Goal: Transaction & Acquisition: Book appointment/travel/reservation

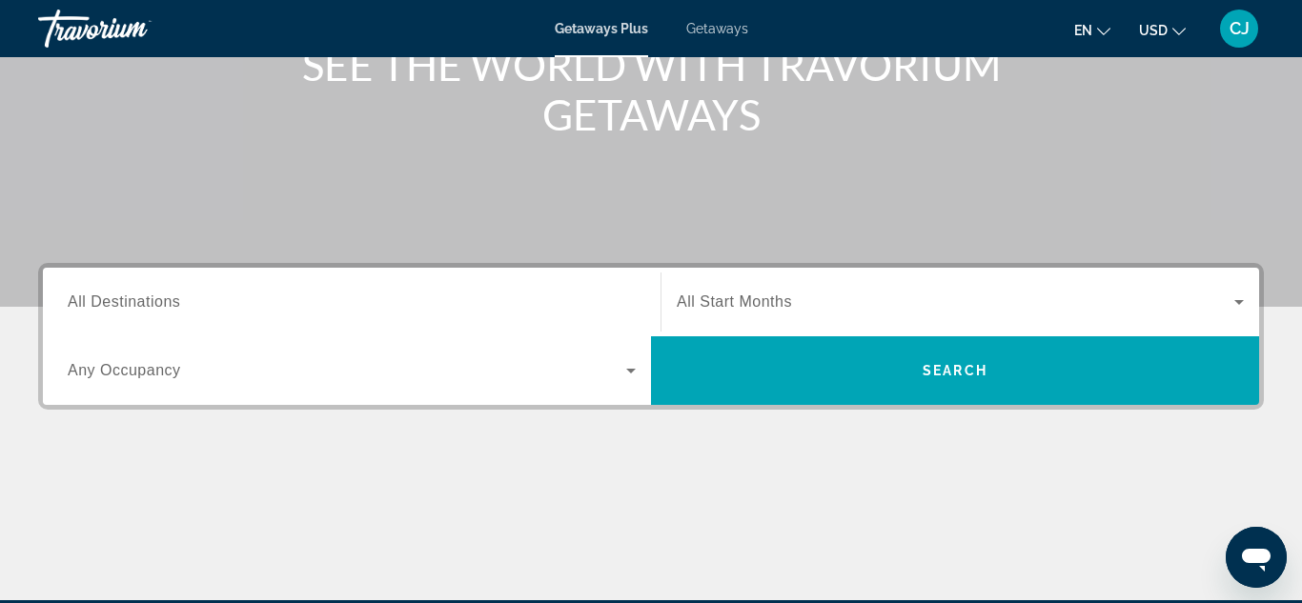
scroll to position [267, 0]
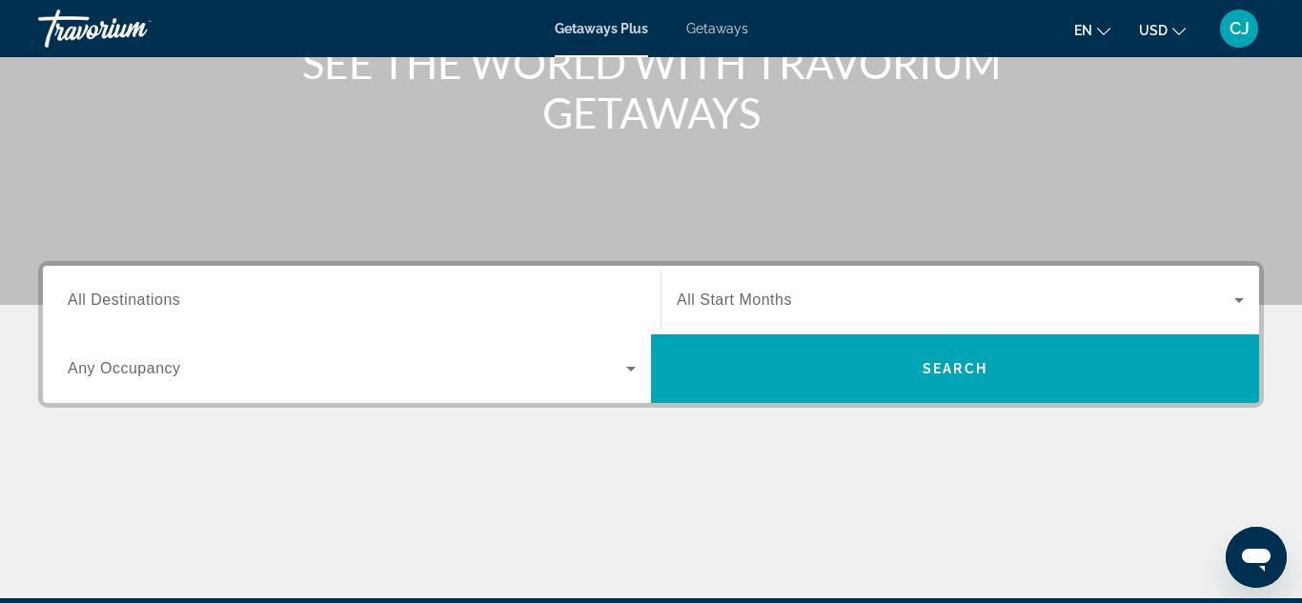
click at [627, 371] on icon "Search widget" at bounding box center [630, 368] width 23 height 23
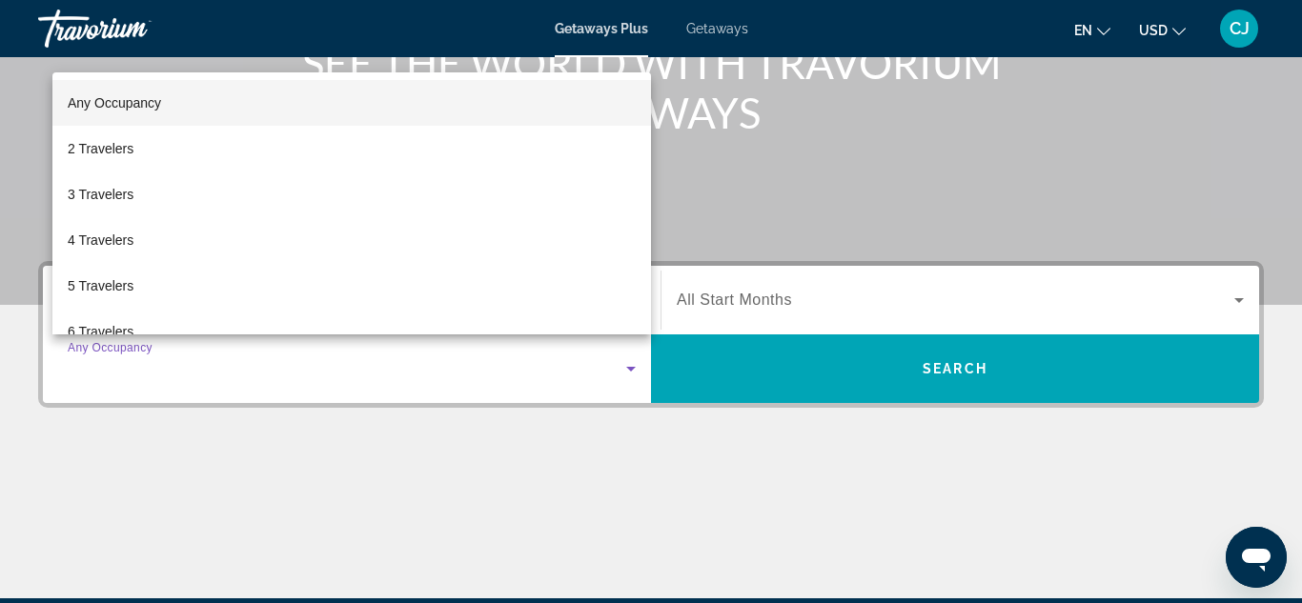
scroll to position [466, 0]
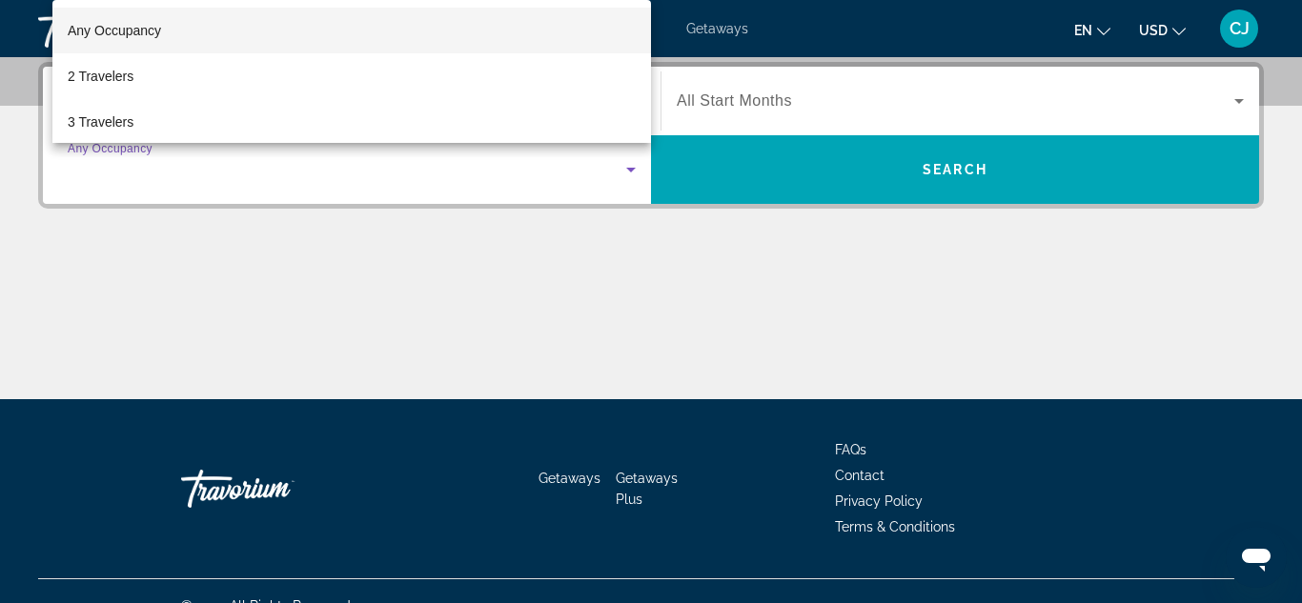
click at [253, 285] on div at bounding box center [651, 301] width 1302 height 603
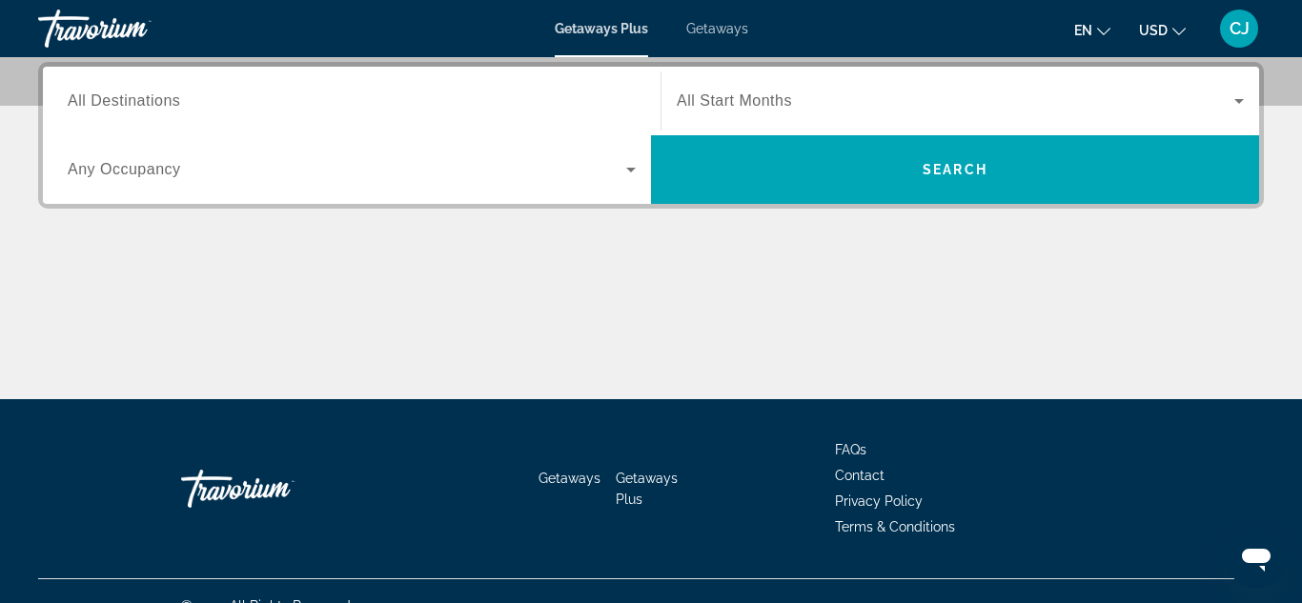
click at [839, 96] on span "Search widget" at bounding box center [956, 101] width 558 height 23
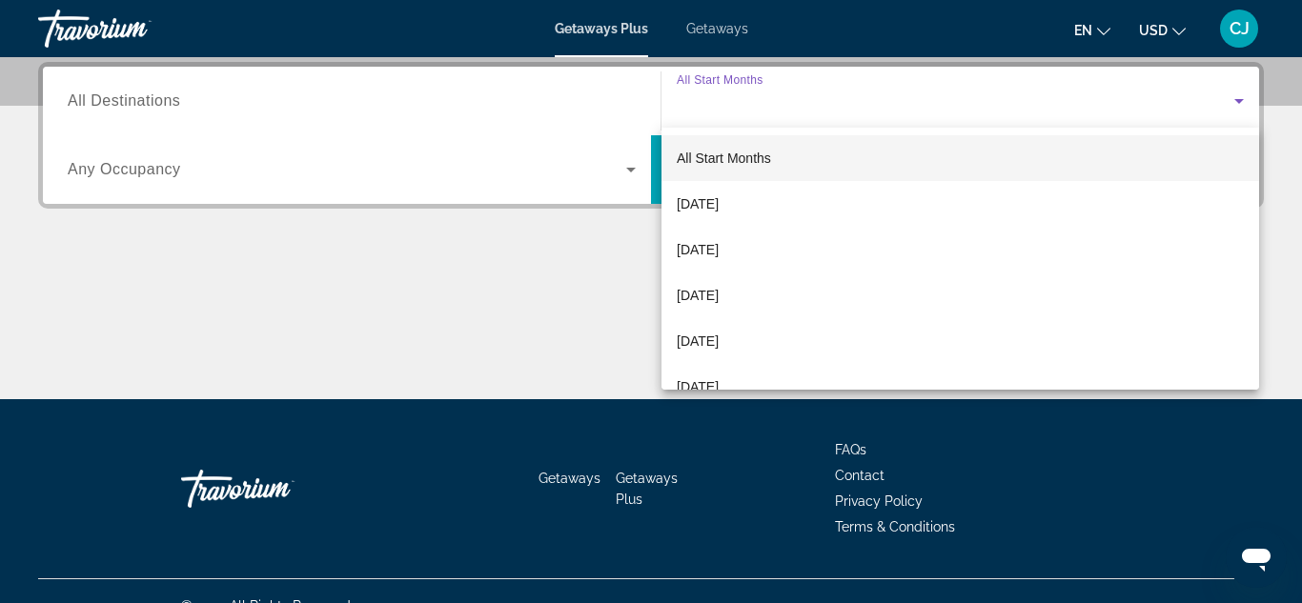
click at [880, 24] on div at bounding box center [651, 301] width 1302 height 603
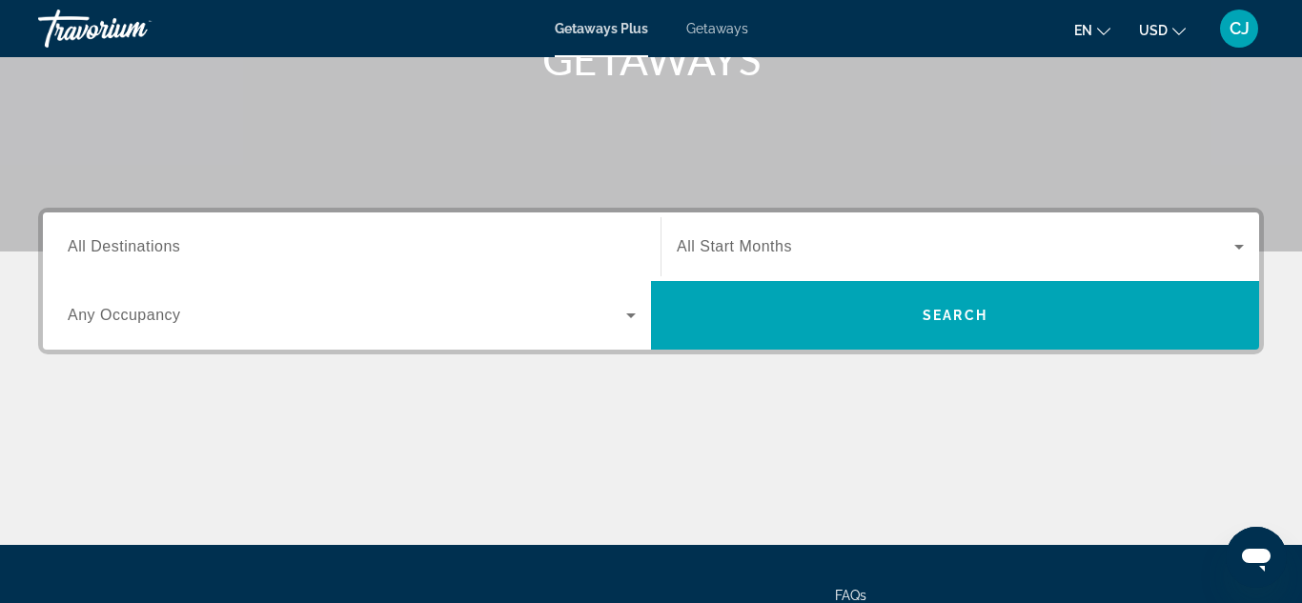
scroll to position [267, 0]
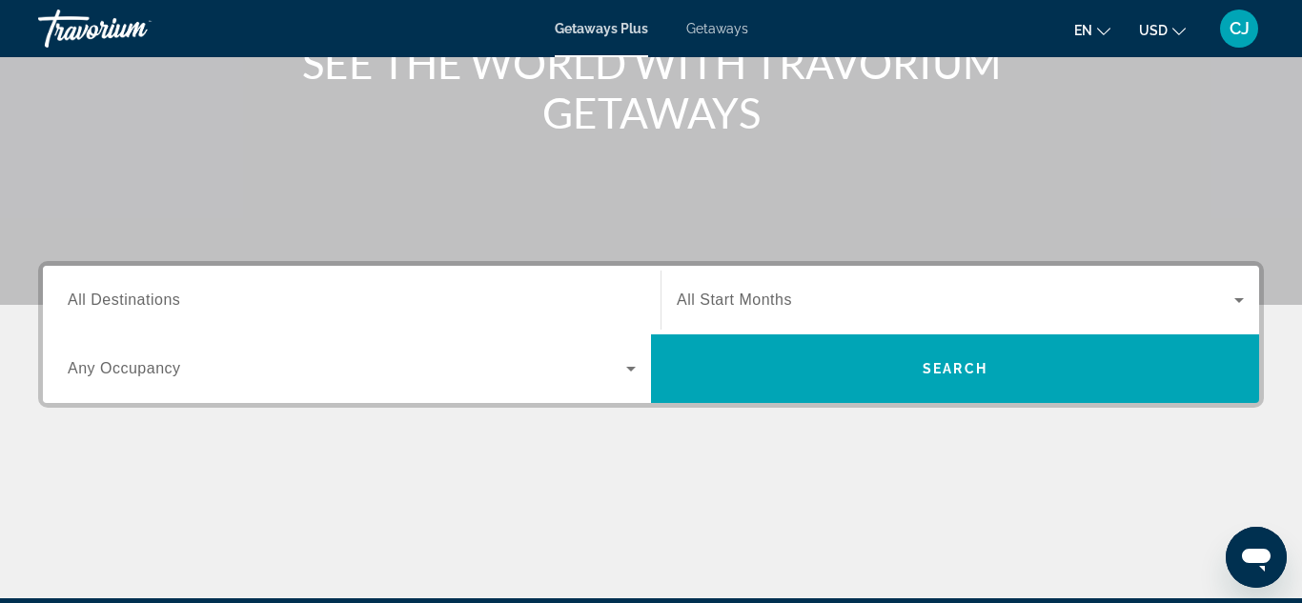
click at [659, 39] on div "Getaways Plus Getaways en English Español Français Italiano Português русский U…" at bounding box center [651, 29] width 1302 height 50
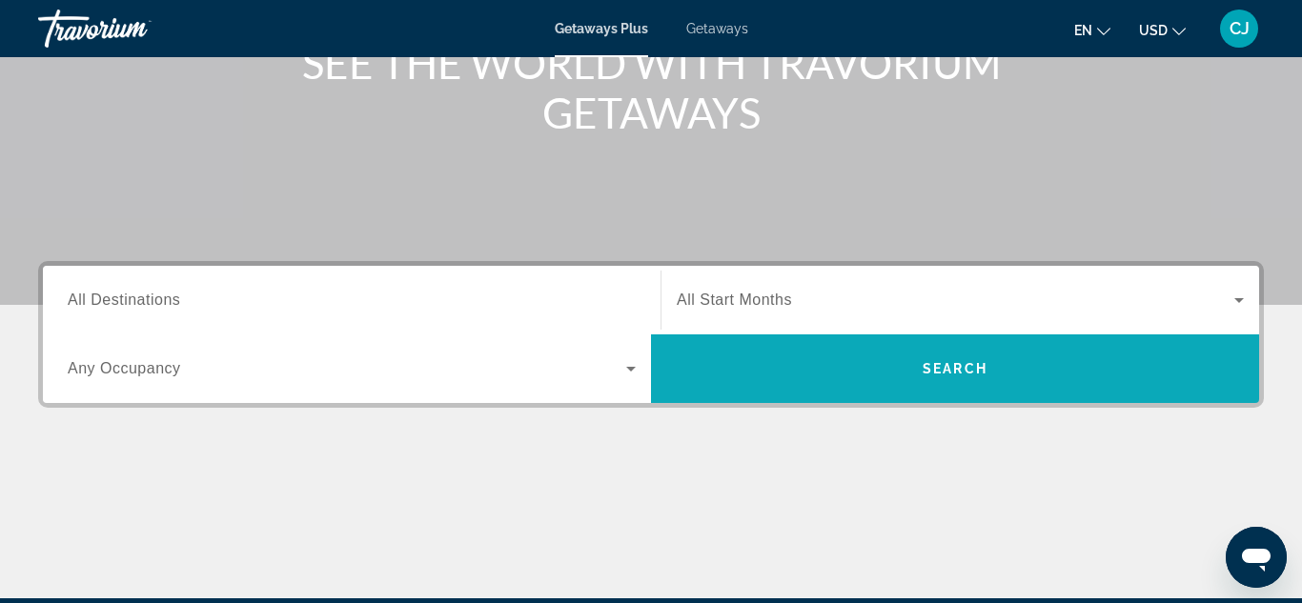
click at [955, 371] on span "Search" at bounding box center [955, 368] width 65 height 15
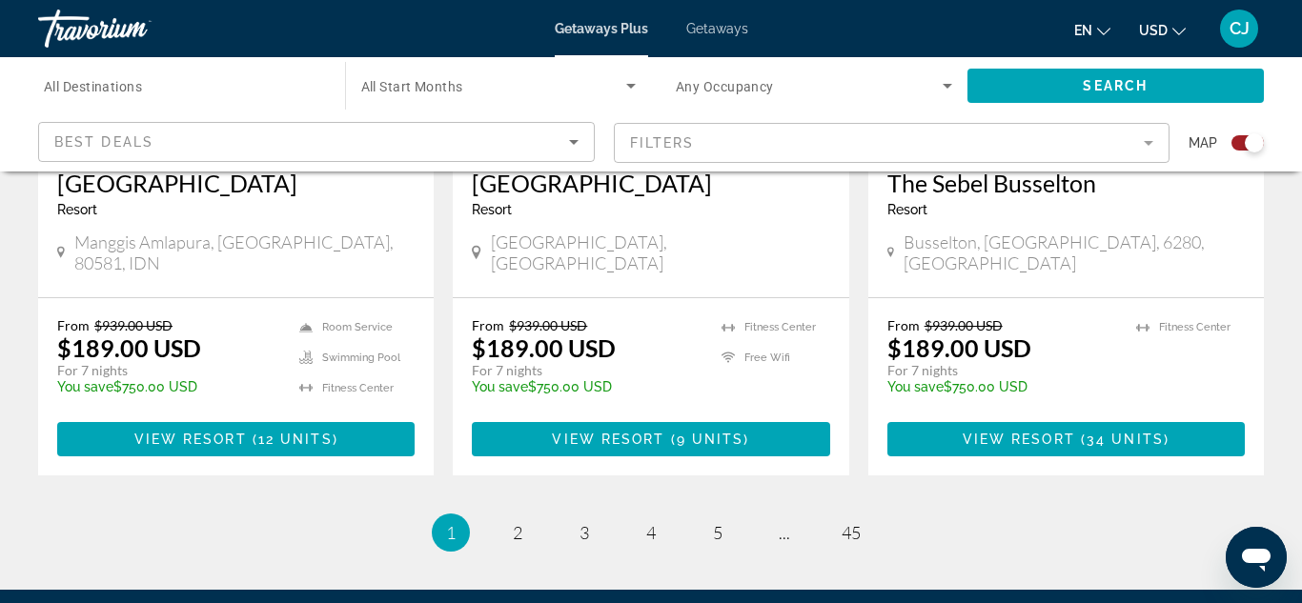
scroll to position [3050, 0]
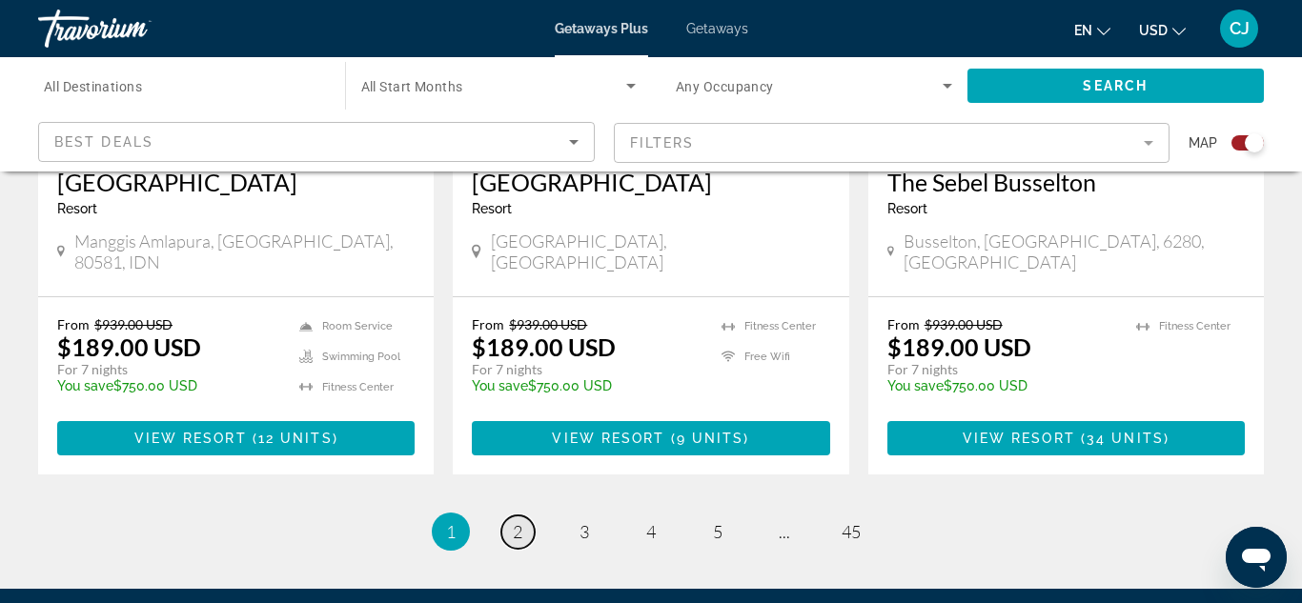
click at [520, 521] on span "2" at bounding box center [518, 531] width 10 height 21
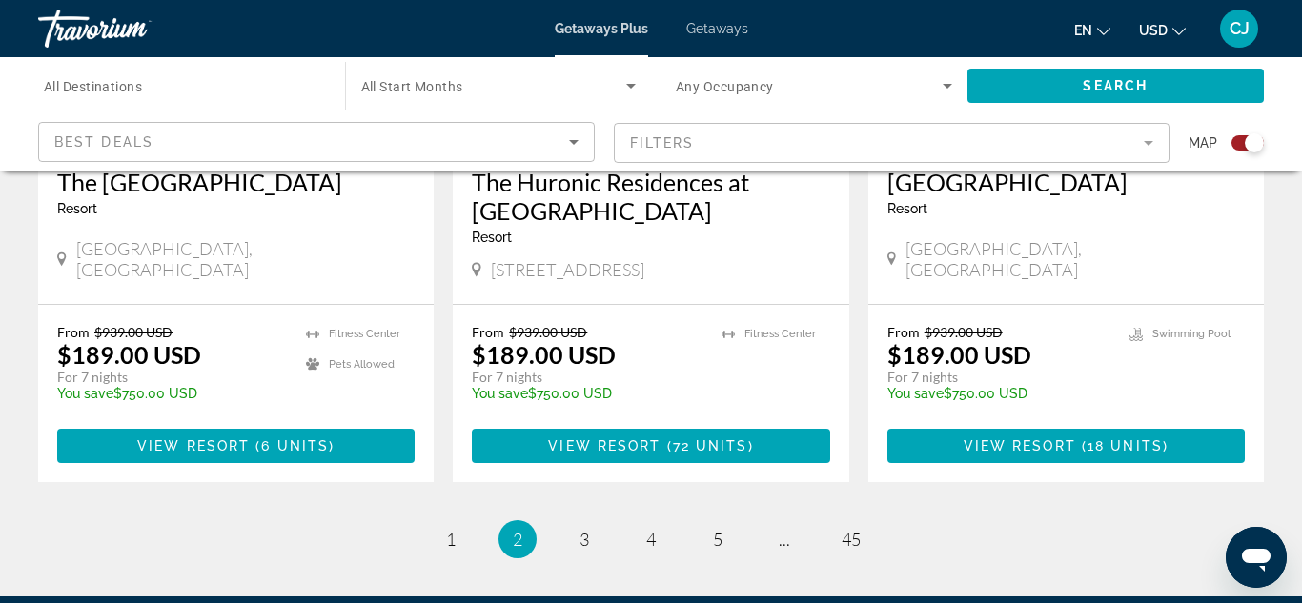
scroll to position [3126, 0]
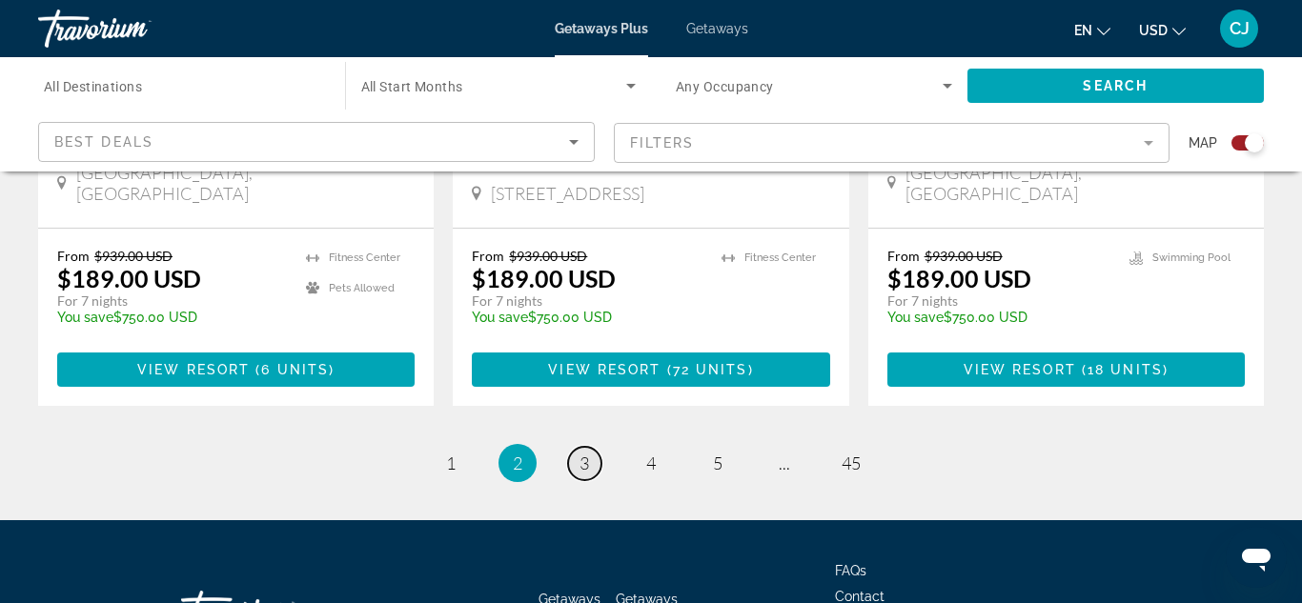
click at [581, 453] on span "3" at bounding box center [584, 463] width 10 height 21
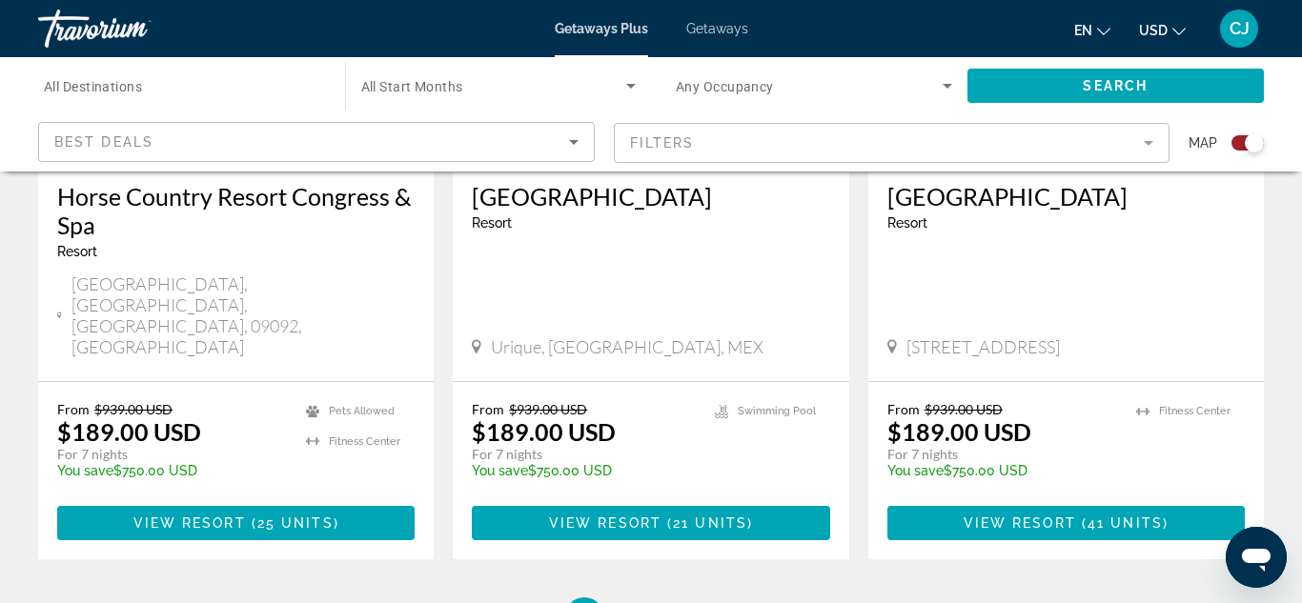
scroll to position [3126, 0]
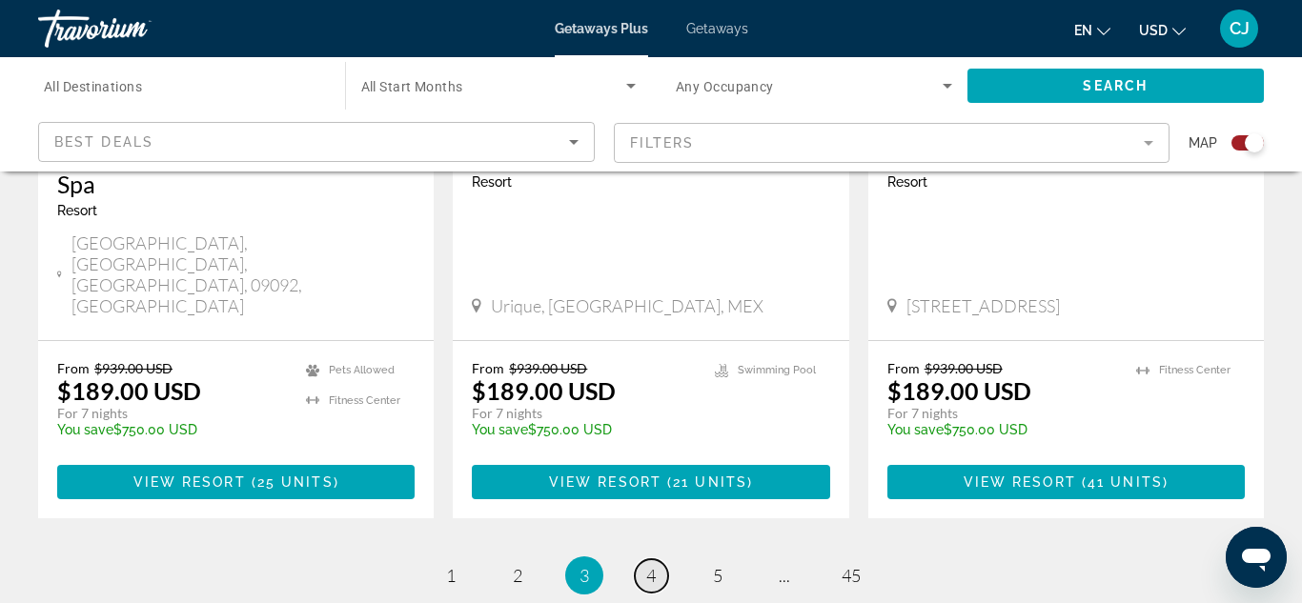
click at [650, 565] on span "4" at bounding box center [651, 575] width 10 height 21
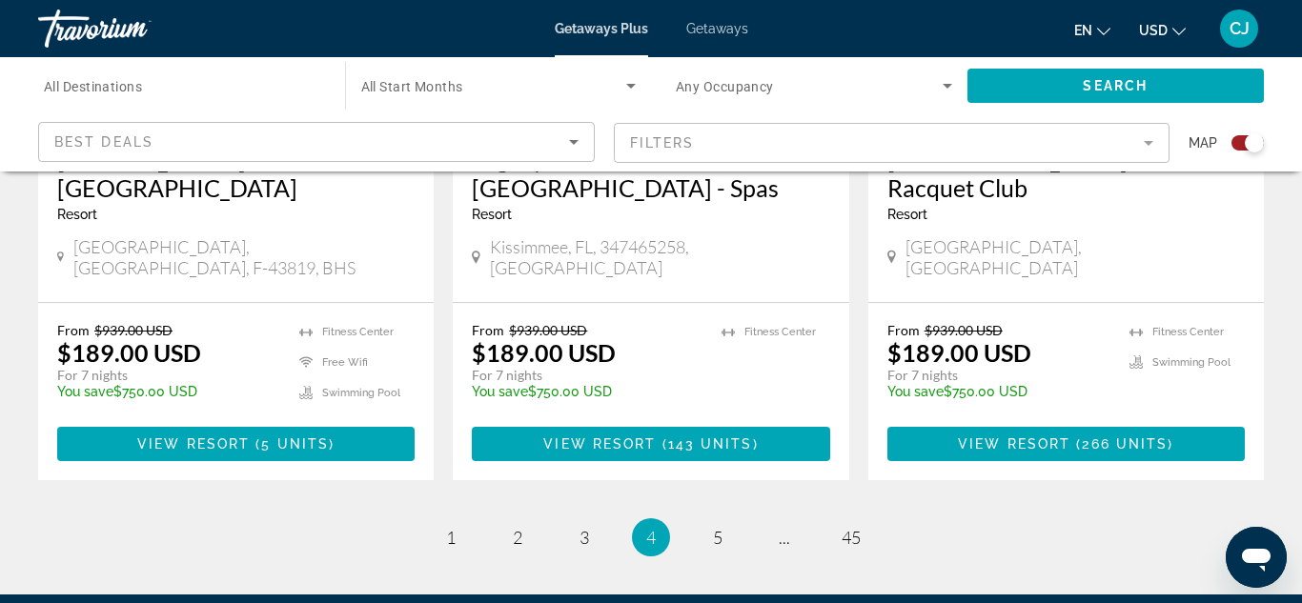
scroll to position [3126, 0]
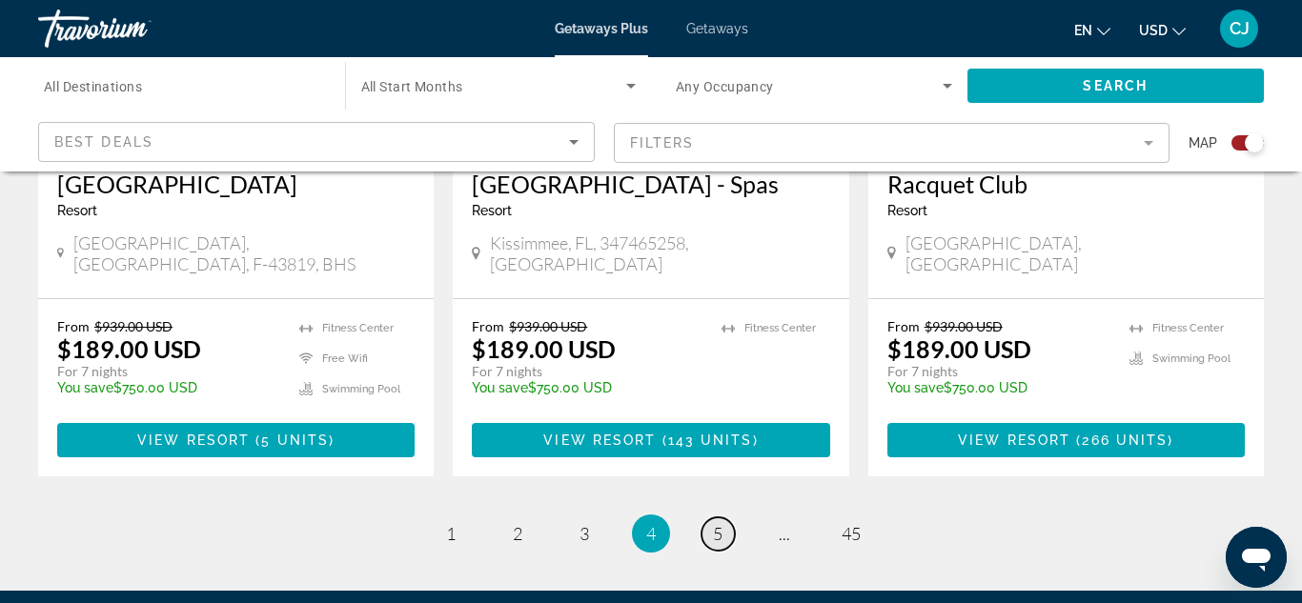
click at [720, 523] on span "5" at bounding box center [718, 533] width 10 height 21
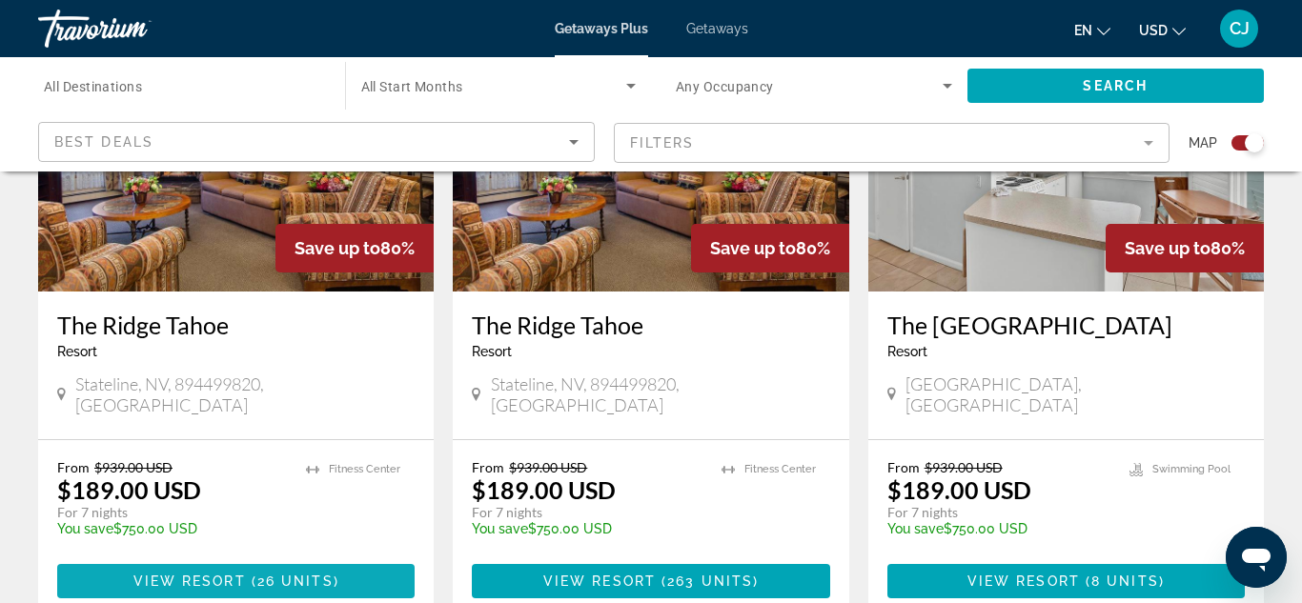
scroll to position [2890, 0]
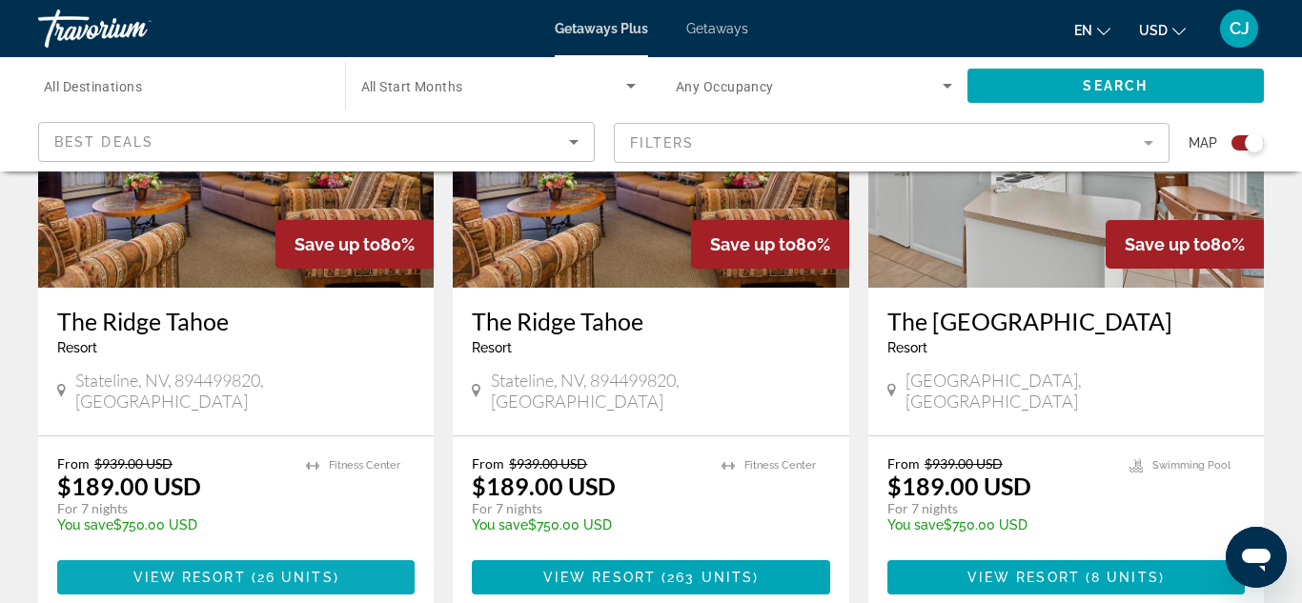
click at [258, 555] on span "Main content" at bounding box center [235, 578] width 357 height 46
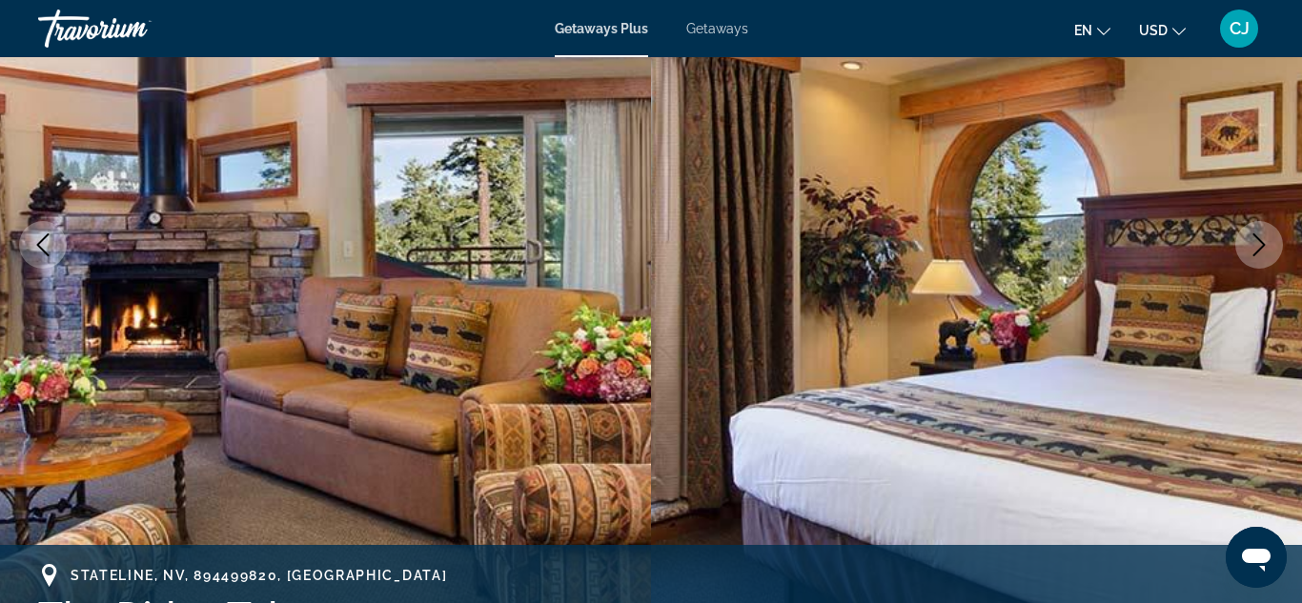
scroll to position [267, 0]
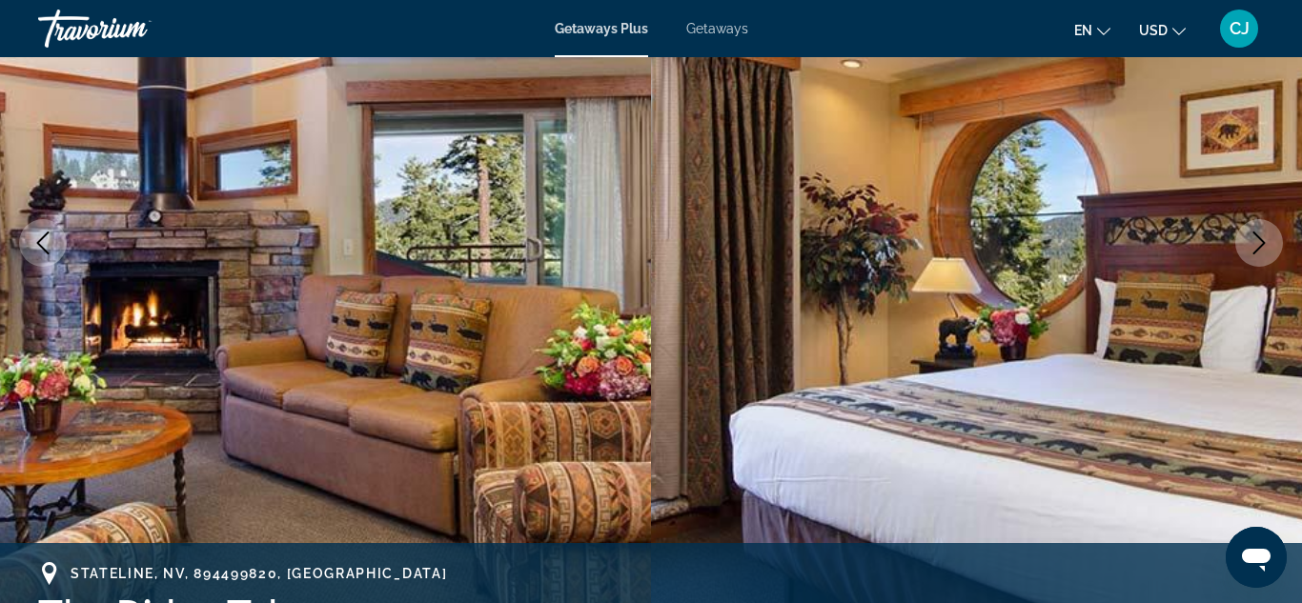
click at [1254, 244] on icon "Next image" at bounding box center [1259, 243] width 23 height 23
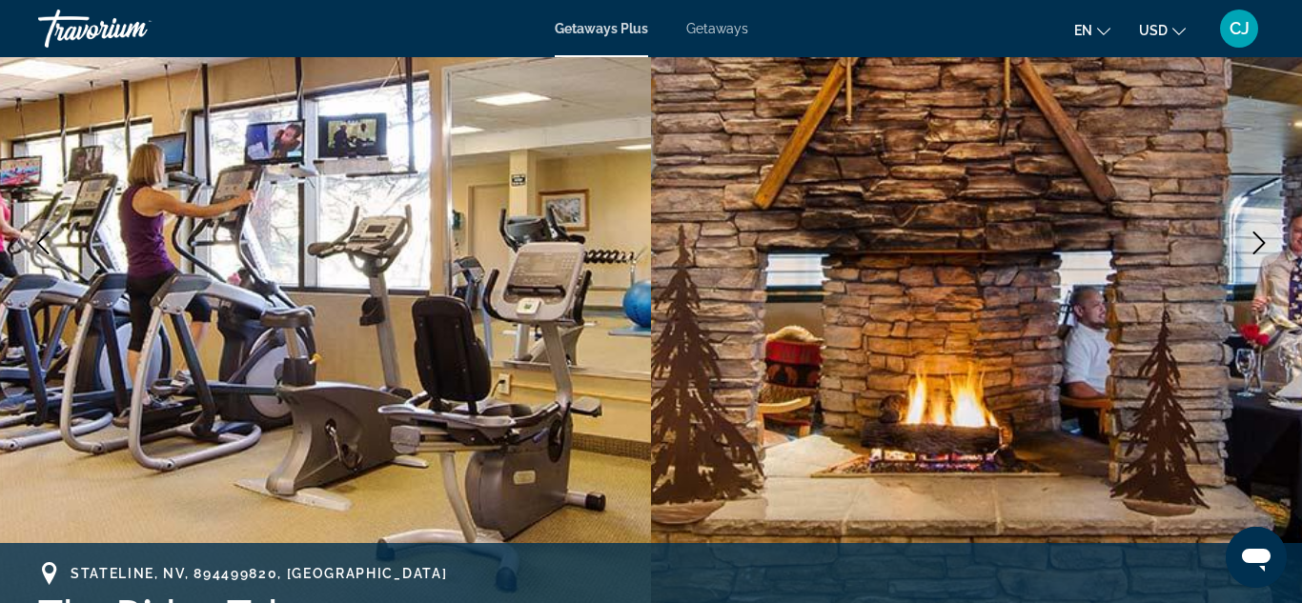
click at [1254, 244] on icon "Next image" at bounding box center [1259, 243] width 23 height 23
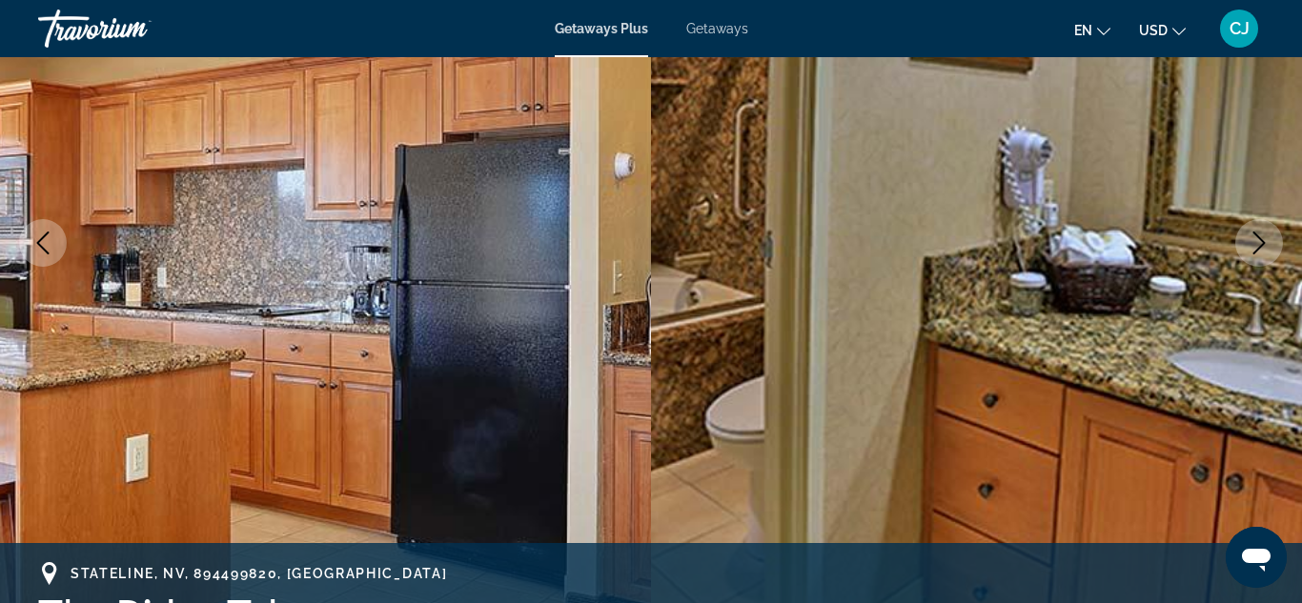
click at [1254, 244] on icon "Next image" at bounding box center [1259, 243] width 23 height 23
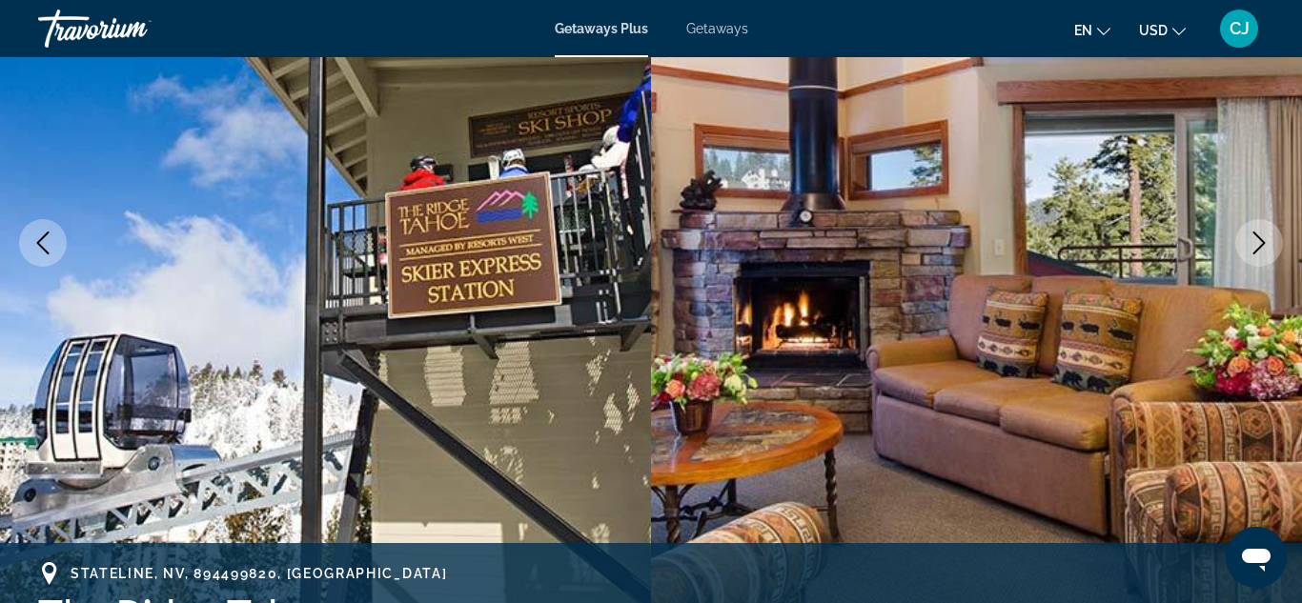
click at [1254, 244] on icon "Next image" at bounding box center [1259, 243] width 23 height 23
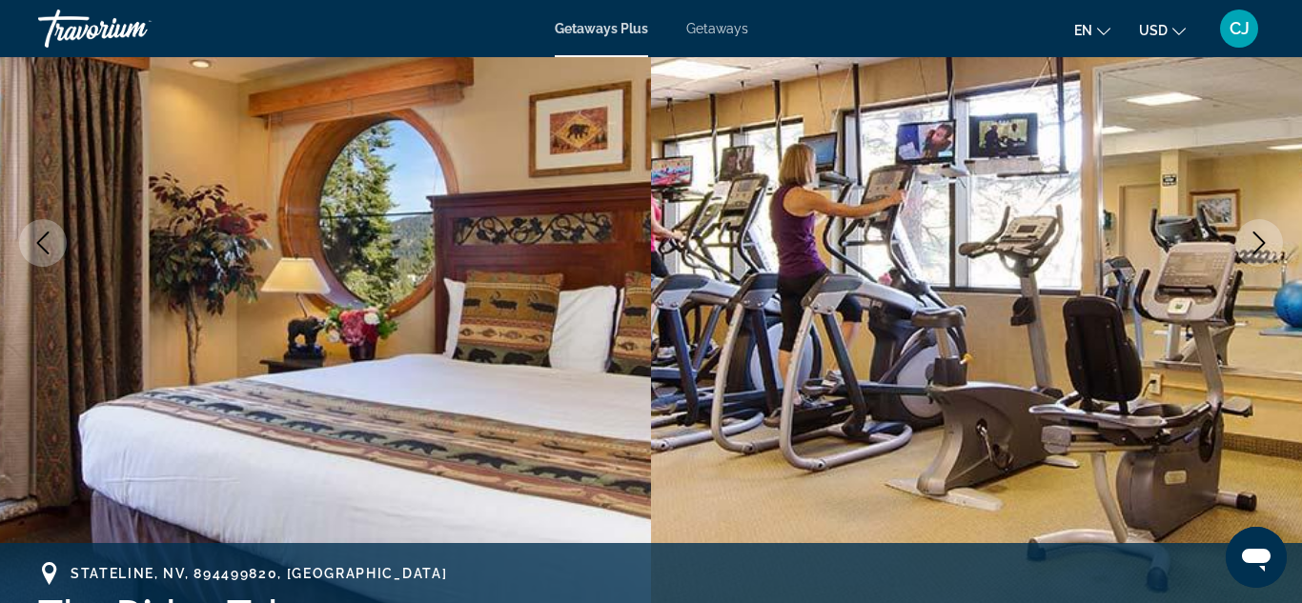
click at [1254, 244] on icon "Next image" at bounding box center [1259, 243] width 23 height 23
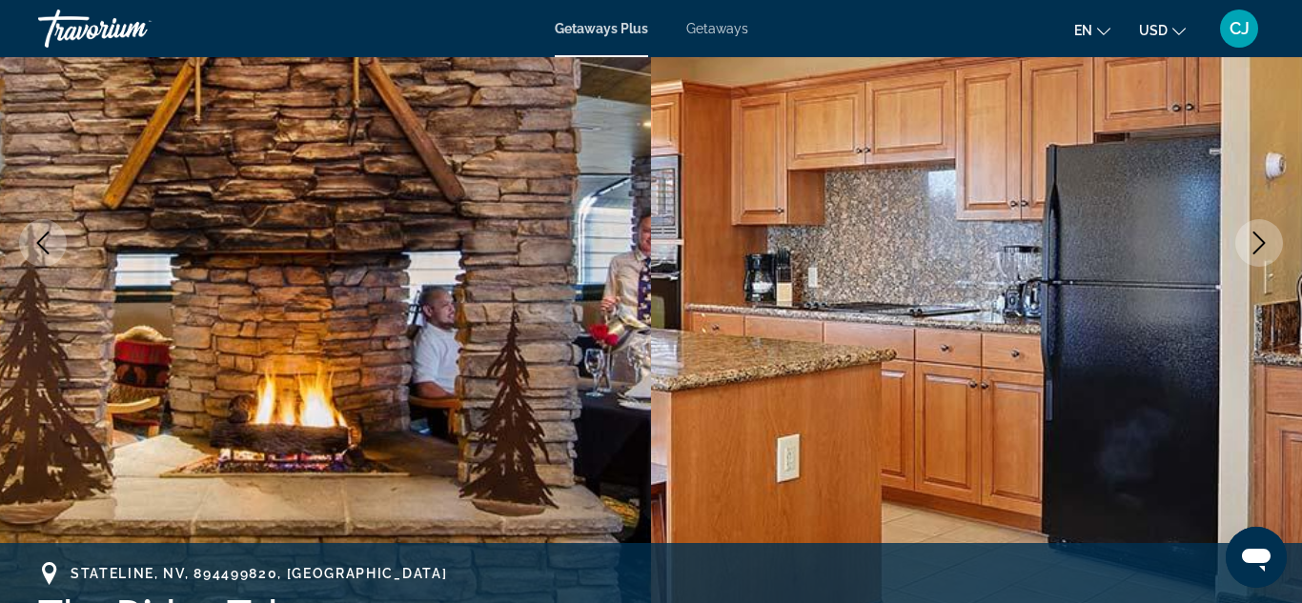
click at [1254, 244] on icon "Next image" at bounding box center [1259, 243] width 23 height 23
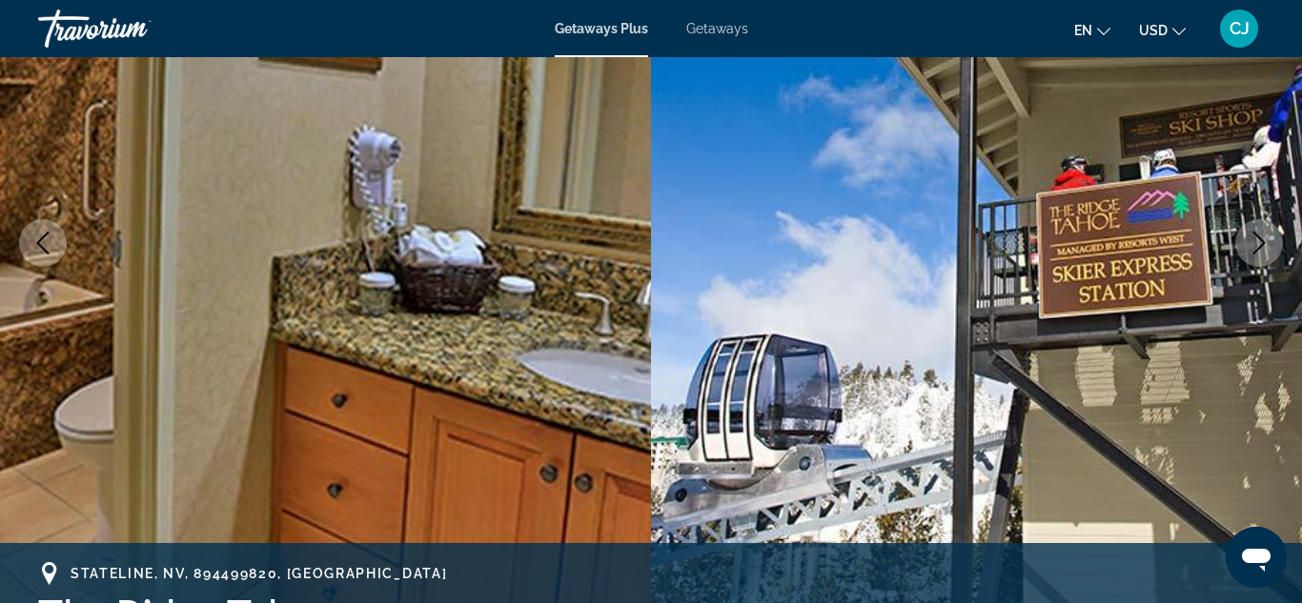
click at [1254, 244] on icon "Next image" at bounding box center [1259, 243] width 23 height 23
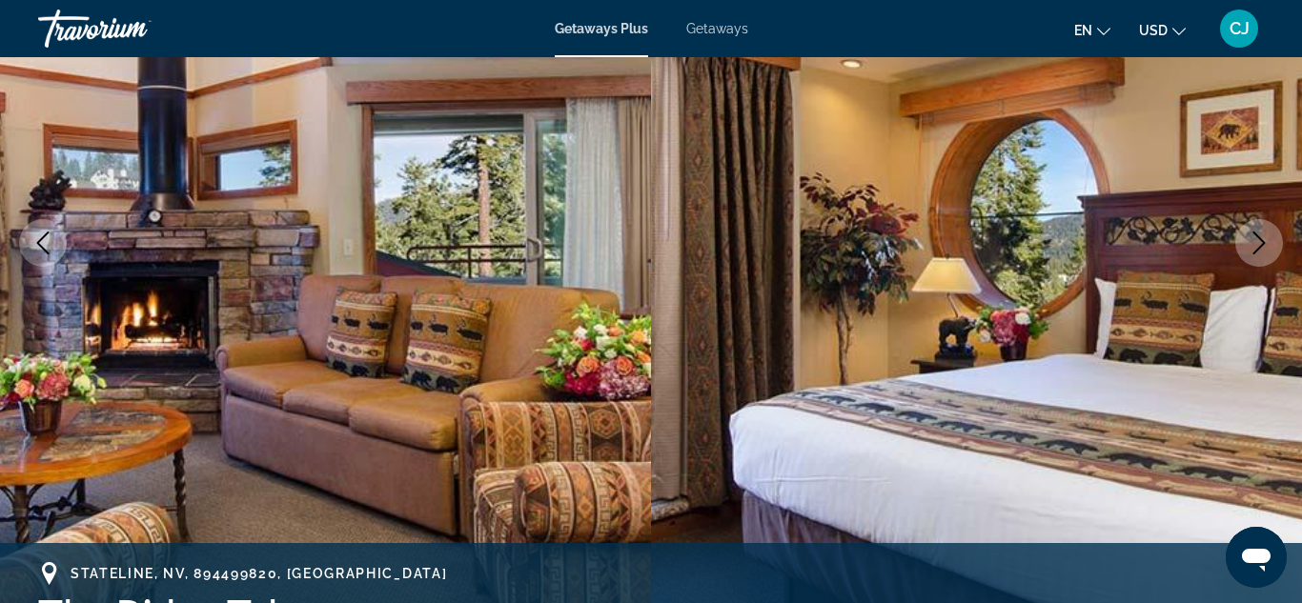
click at [1254, 244] on icon "Next image" at bounding box center [1259, 243] width 23 height 23
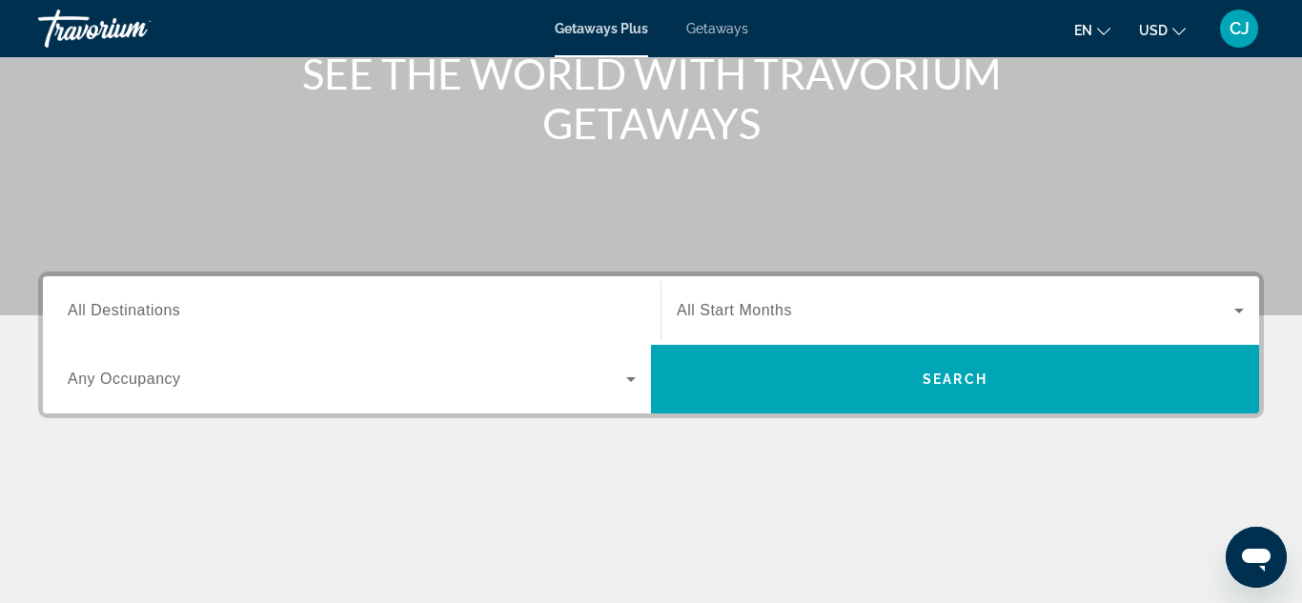
scroll to position [229, 0]
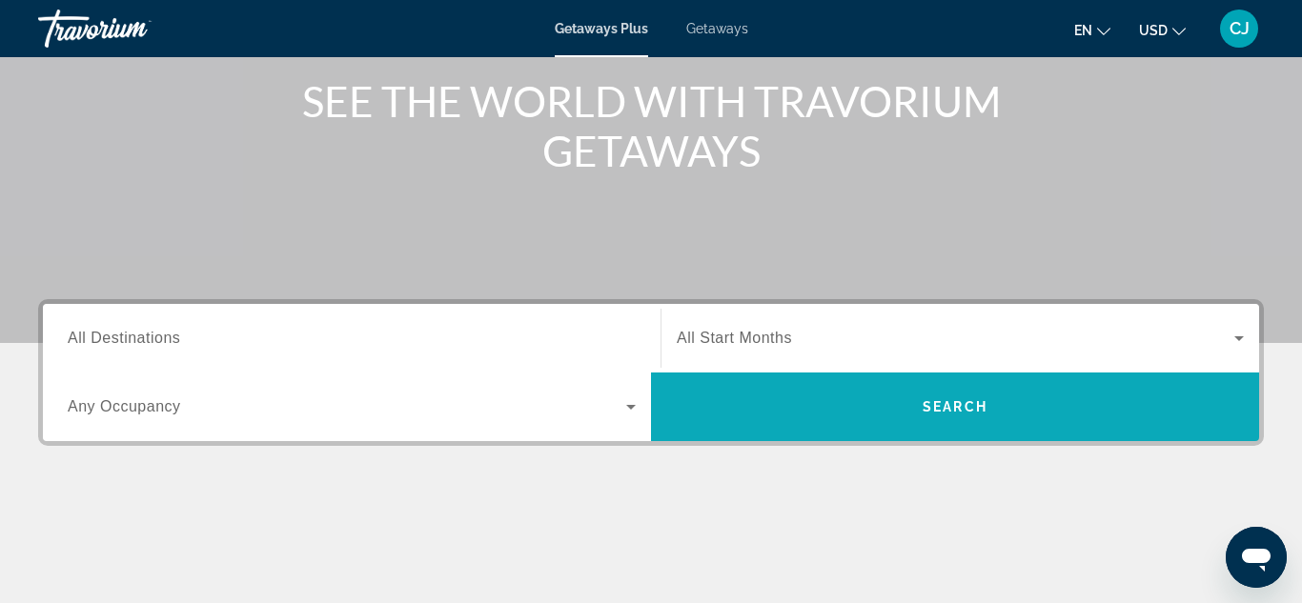
click at [965, 412] on span "Search" at bounding box center [955, 406] width 65 height 15
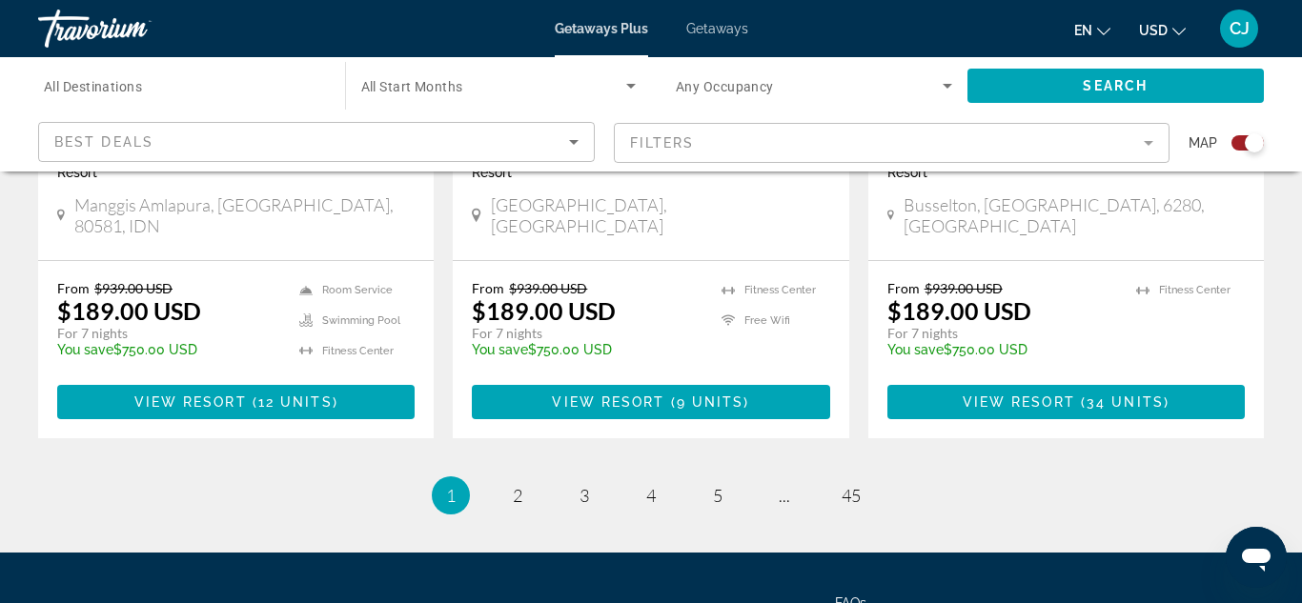
scroll to position [3088, 0]
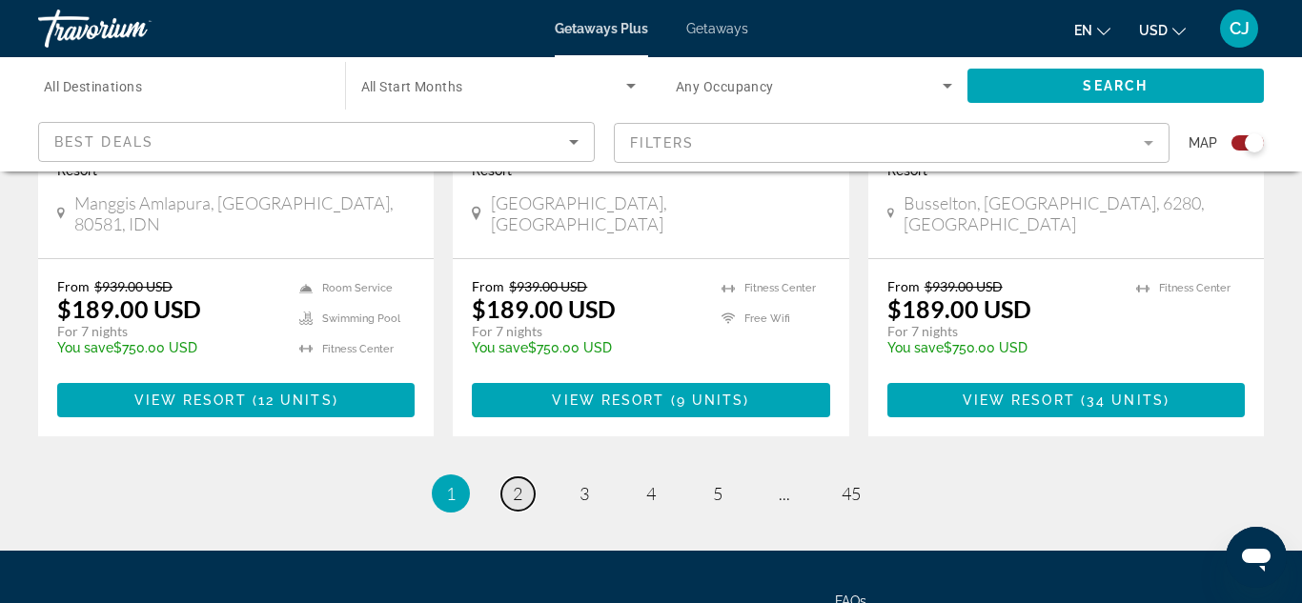
click at [522, 477] on link "page 2" at bounding box center [517, 493] width 33 height 33
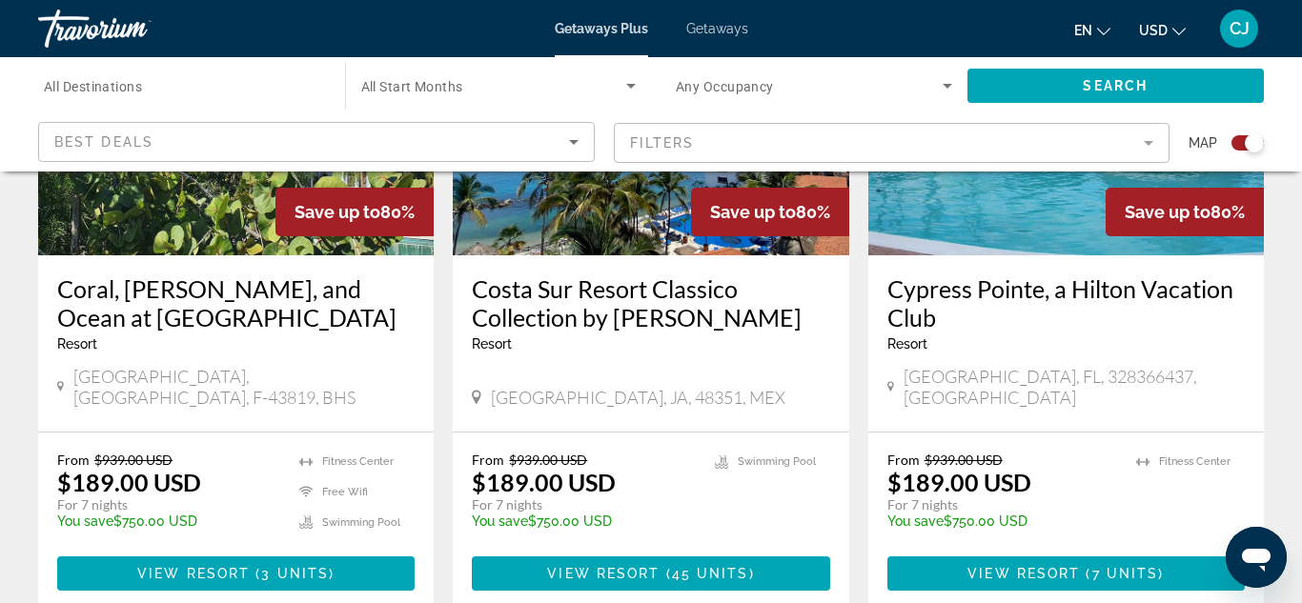
scroll to position [2249, 0]
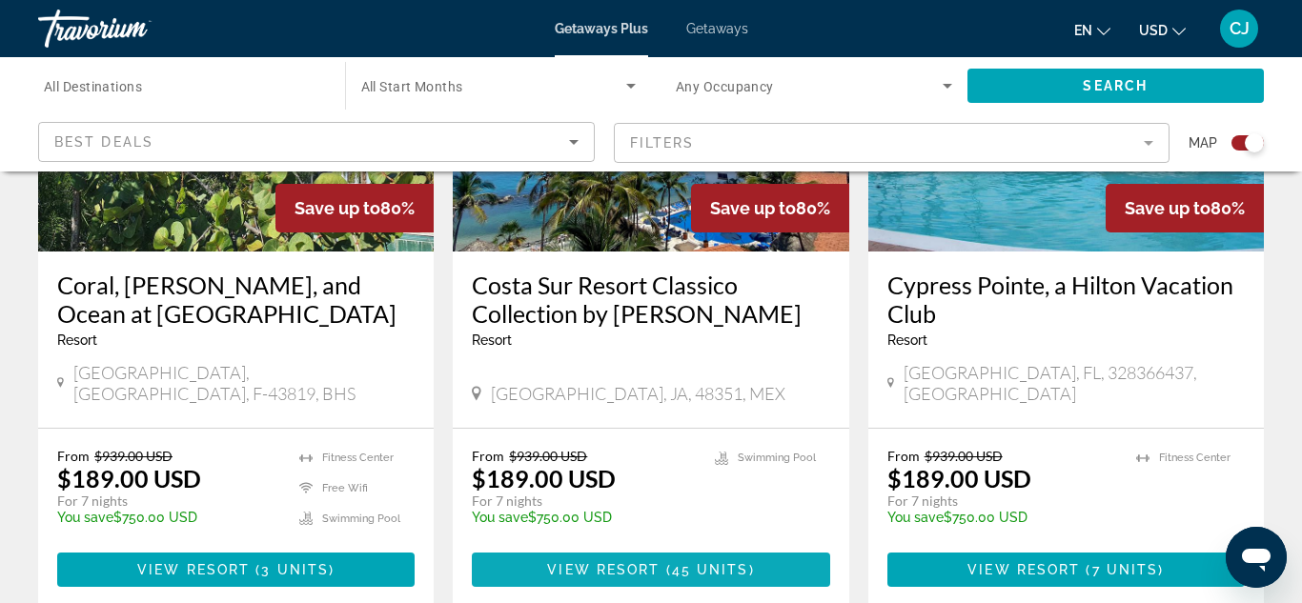
click at [624, 562] on span "View Resort" at bounding box center [603, 569] width 112 height 15
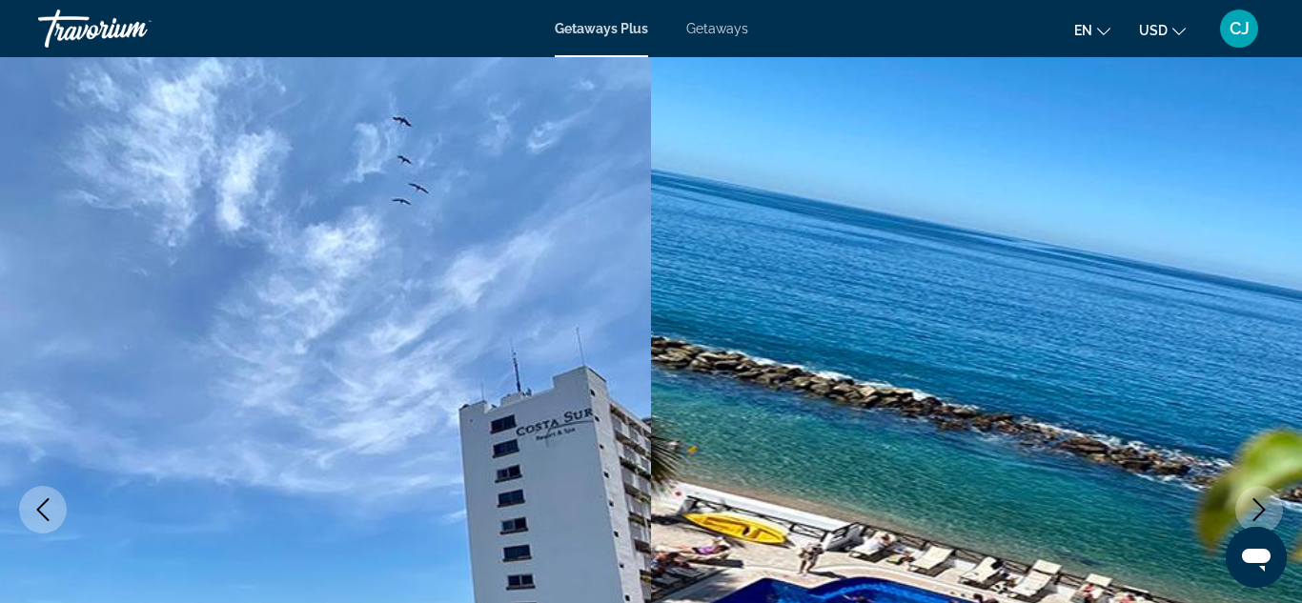
click at [1258, 510] on icon "Next image" at bounding box center [1259, 509] width 23 height 23
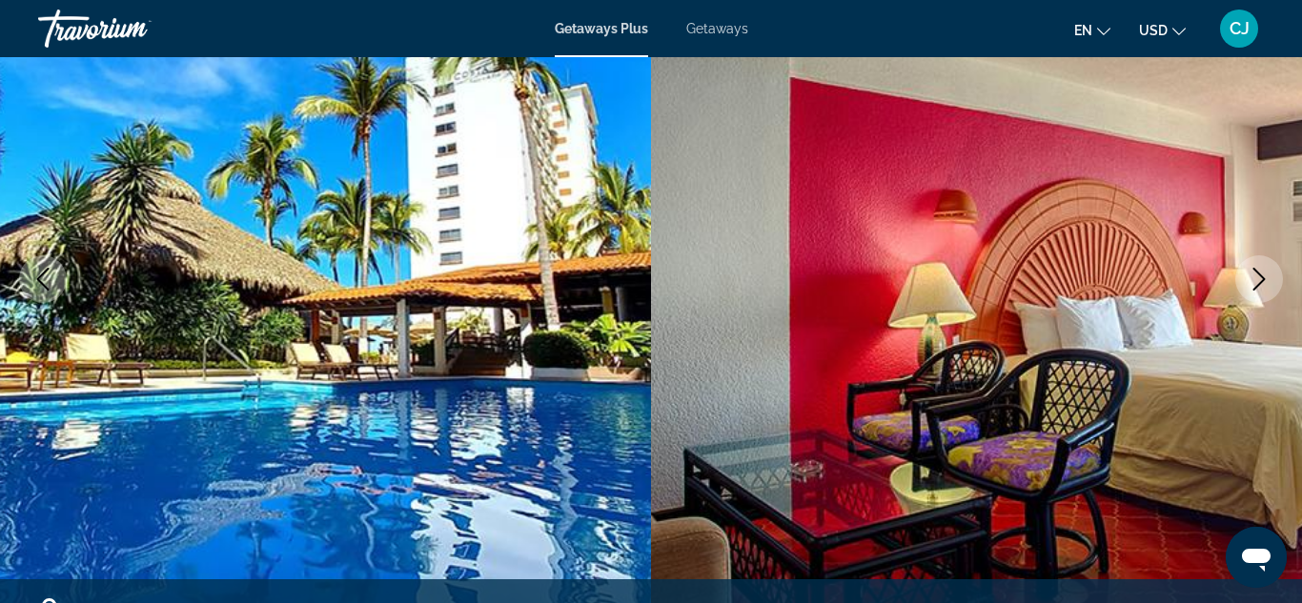
scroll to position [229, 0]
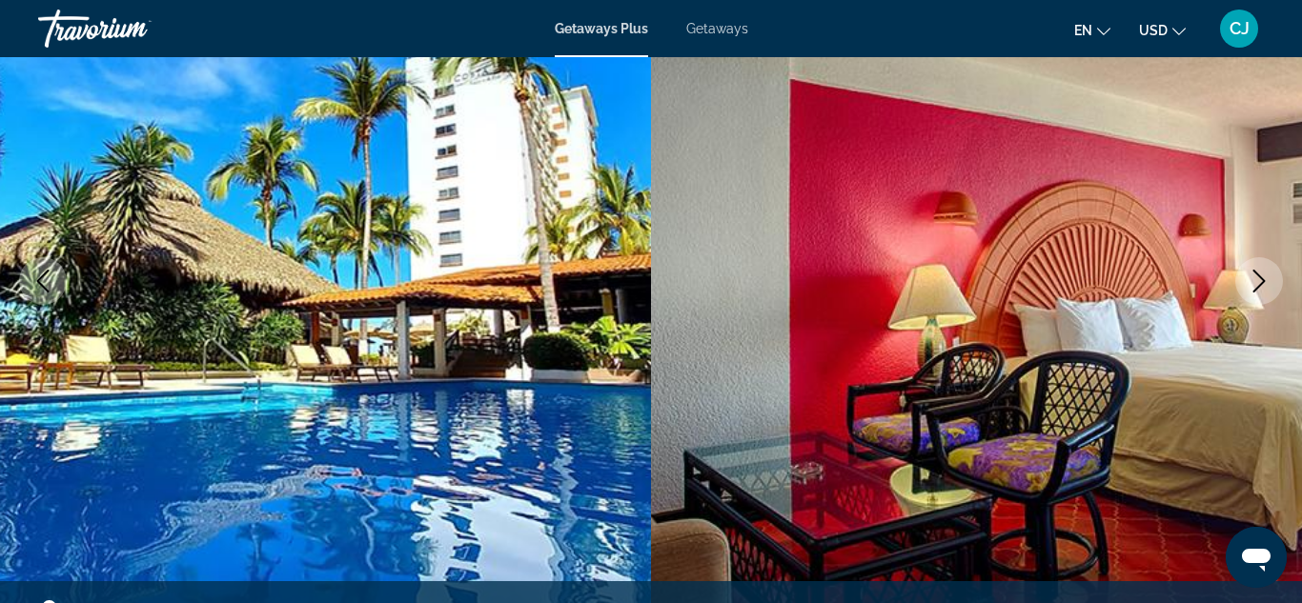
click at [1259, 284] on icon "Next image" at bounding box center [1259, 281] width 23 height 23
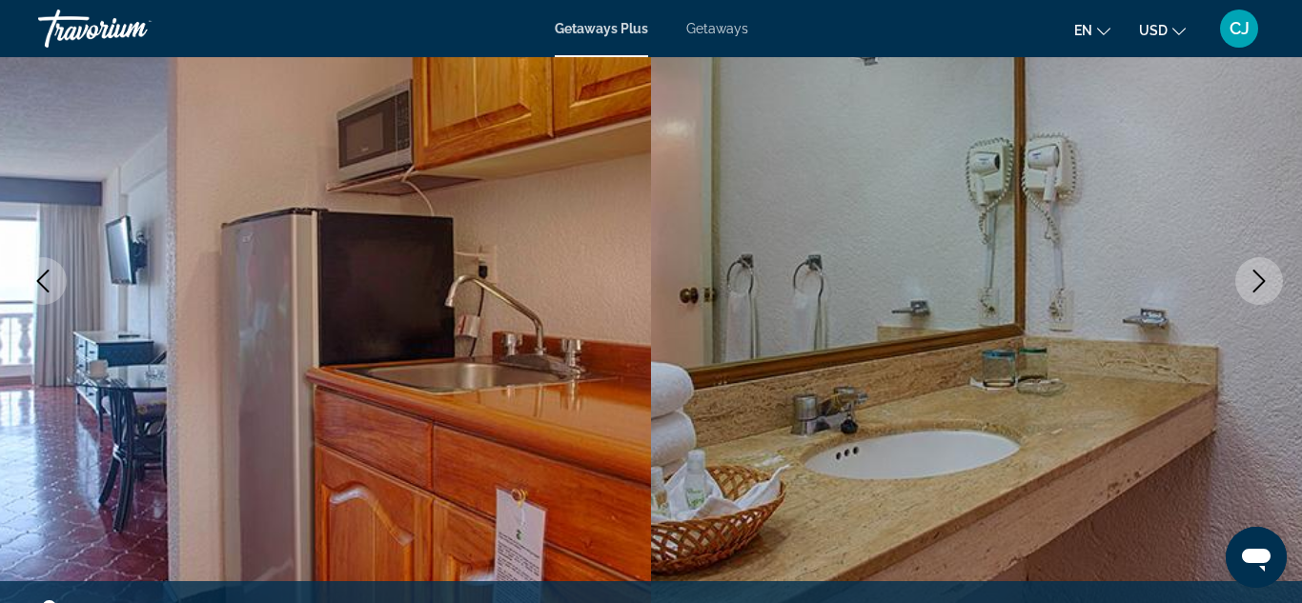
click at [1259, 284] on icon "Next image" at bounding box center [1259, 281] width 23 height 23
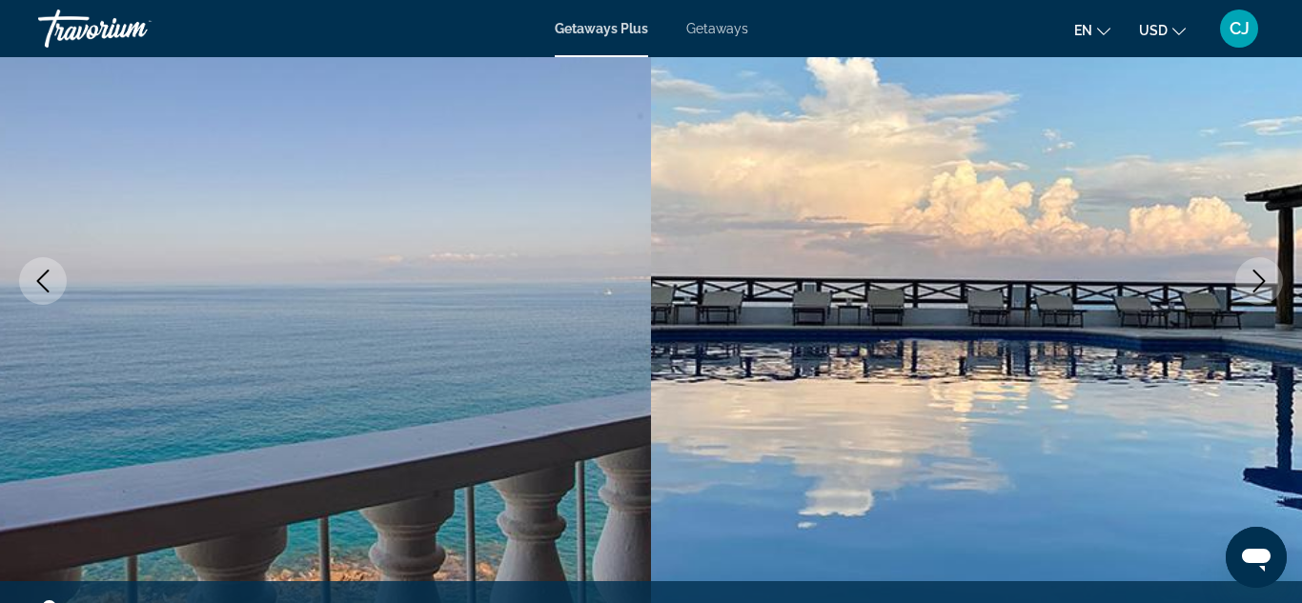
click at [1259, 284] on icon "Next image" at bounding box center [1259, 281] width 23 height 23
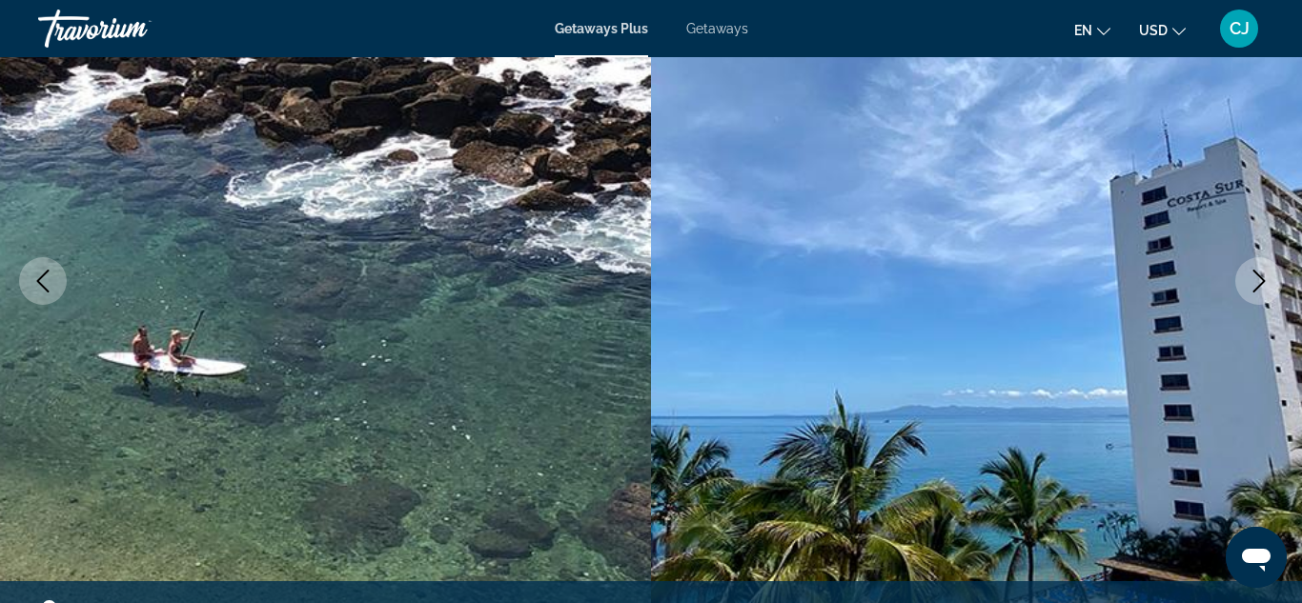
click at [1259, 284] on icon "Next image" at bounding box center [1259, 281] width 23 height 23
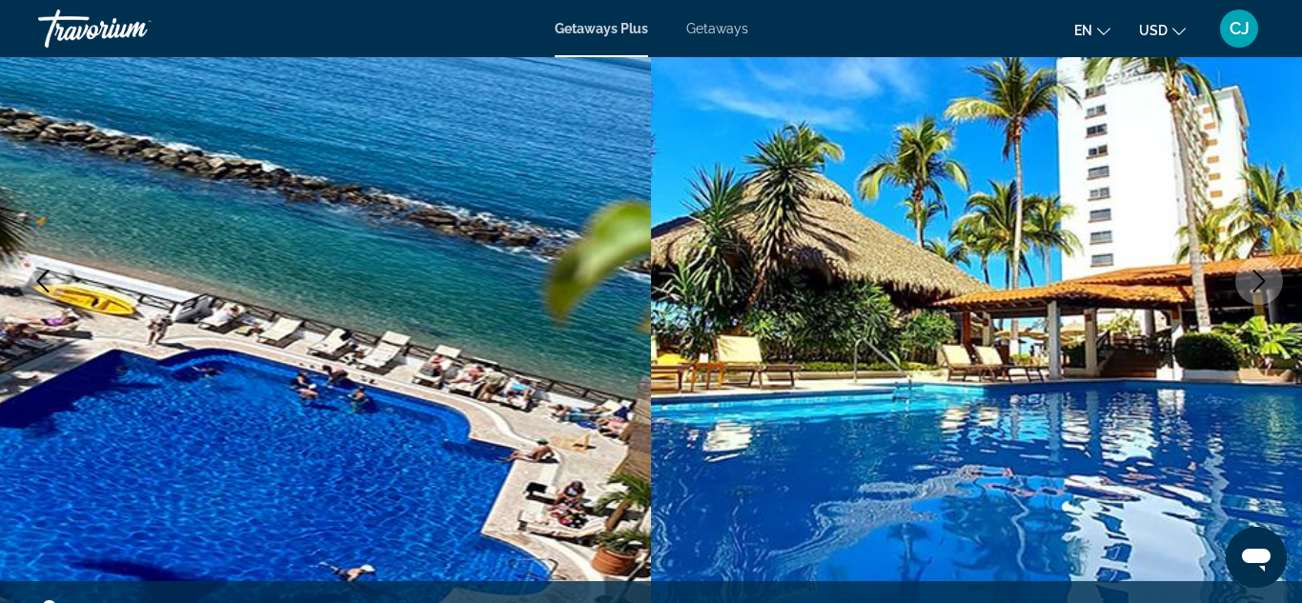
click at [1259, 284] on icon "Next image" at bounding box center [1259, 281] width 23 height 23
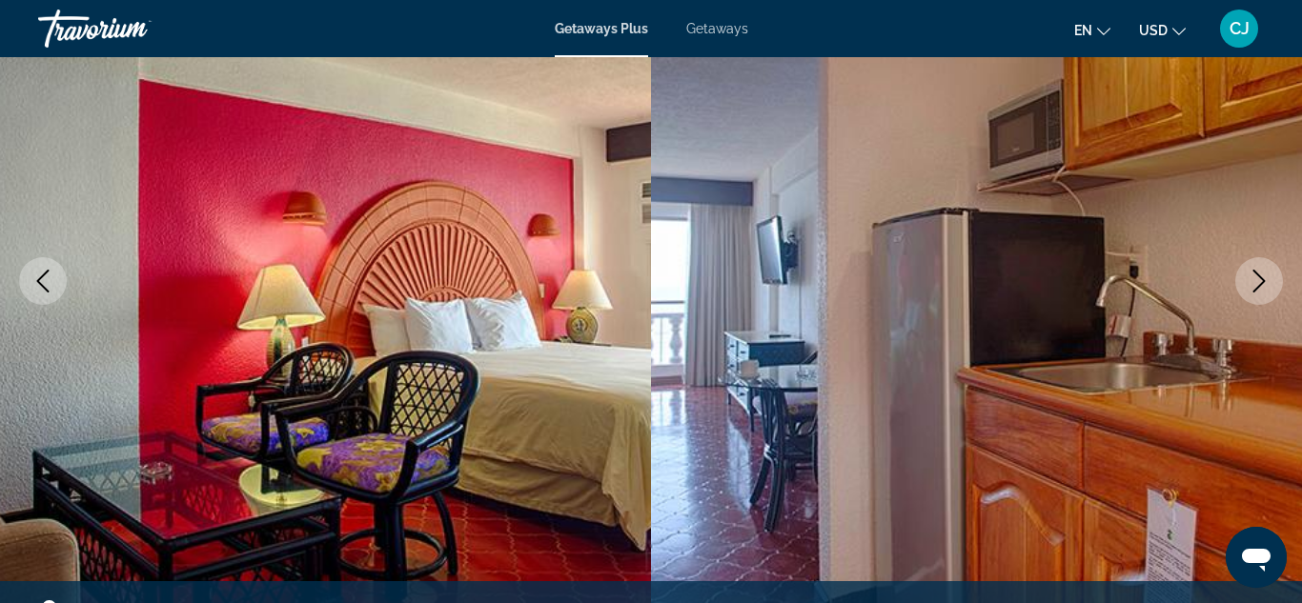
click at [1259, 284] on icon "Next image" at bounding box center [1259, 281] width 23 height 23
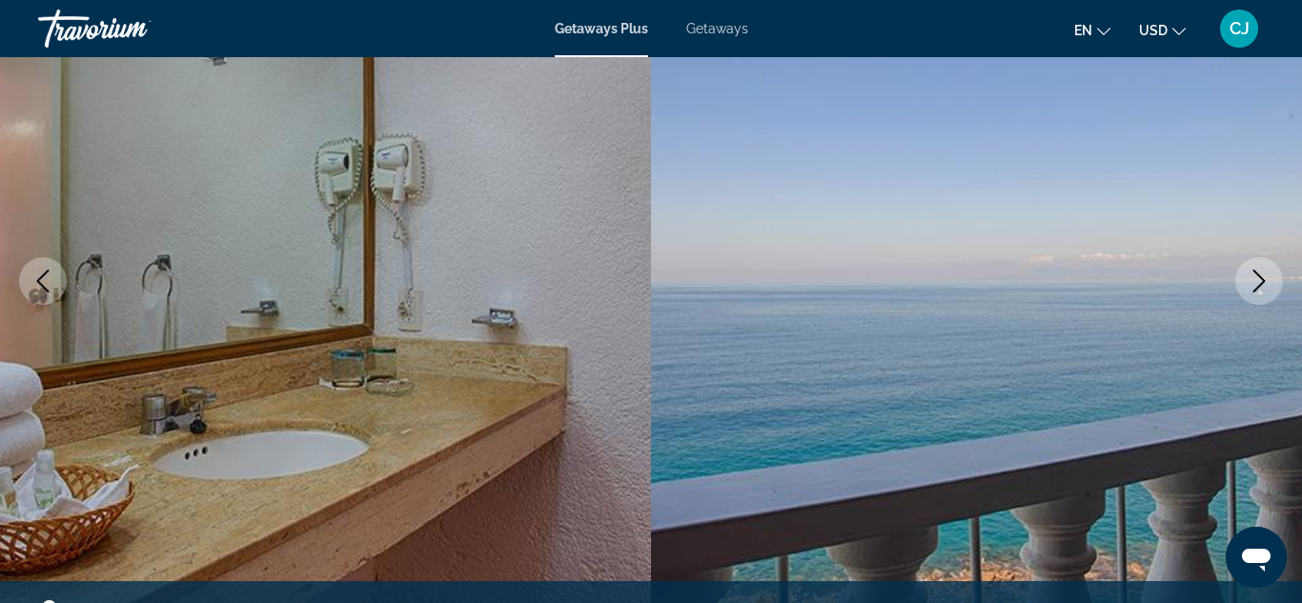
click at [1259, 284] on icon "Next image" at bounding box center [1259, 281] width 23 height 23
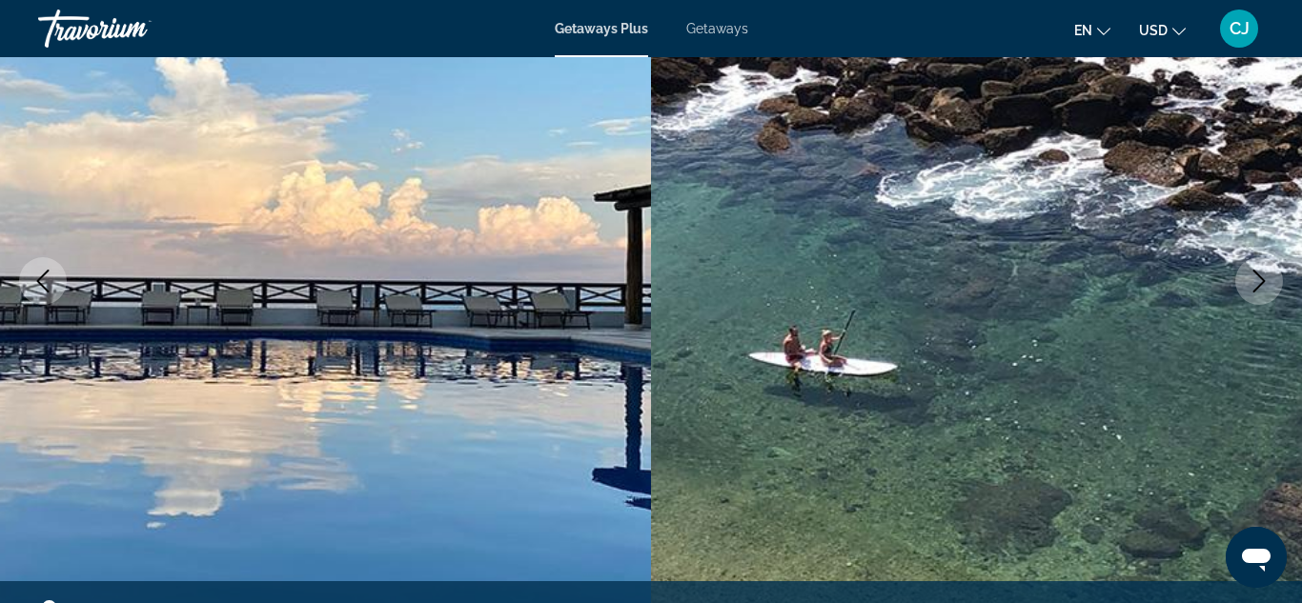
click at [1259, 284] on icon "Next image" at bounding box center [1259, 281] width 23 height 23
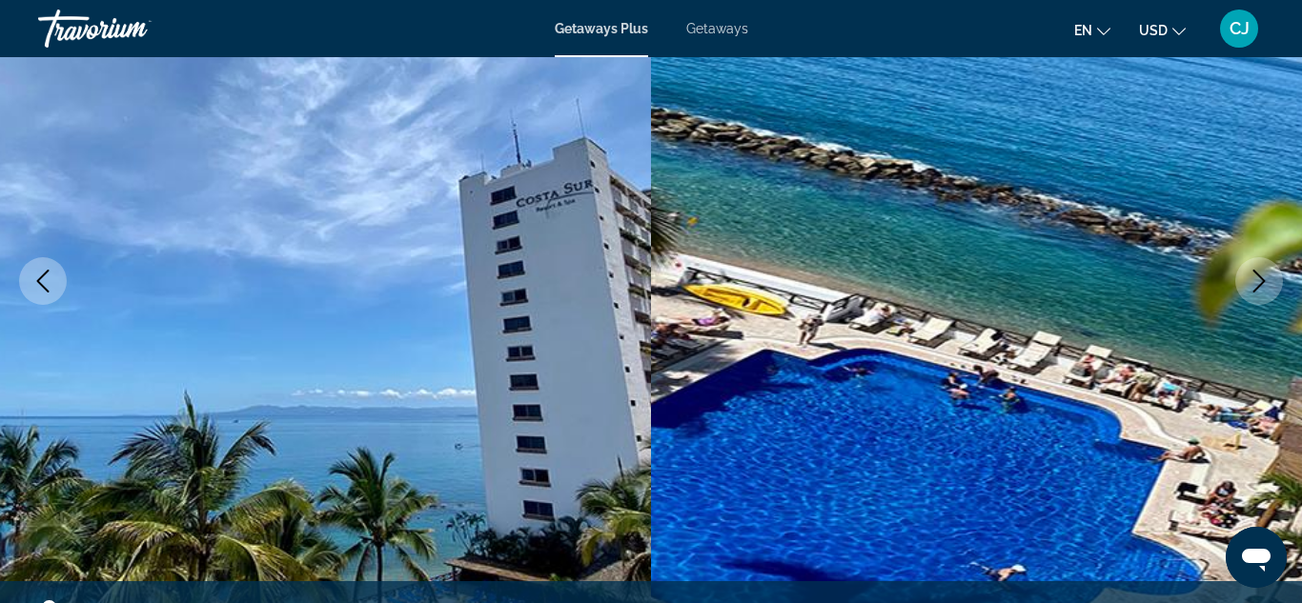
click at [1259, 284] on icon "Next image" at bounding box center [1259, 281] width 23 height 23
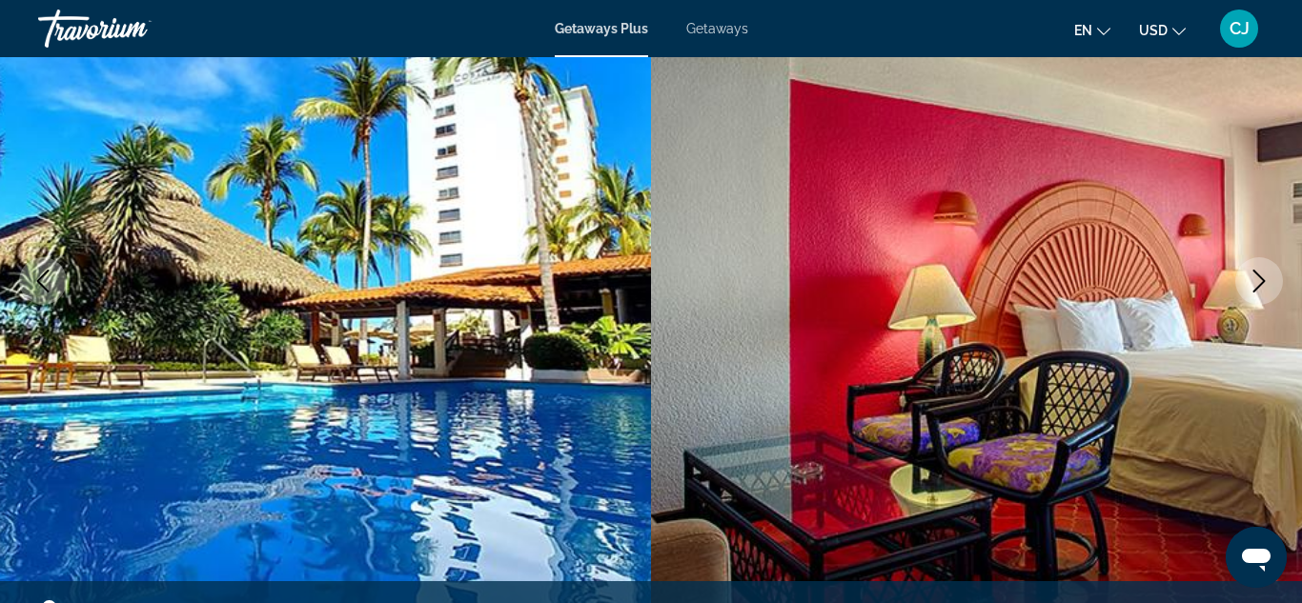
click at [1259, 284] on icon "Next image" at bounding box center [1259, 281] width 23 height 23
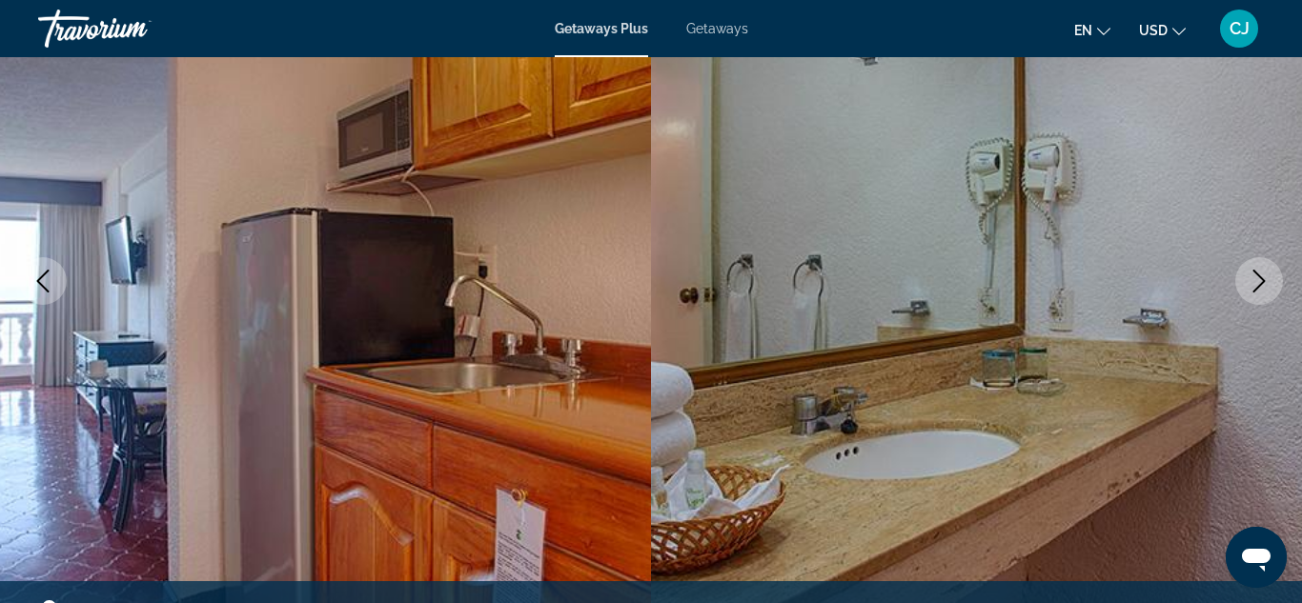
click at [1259, 284] on icon "Next image" at bounding box center [1259, 281] width 23 height 23
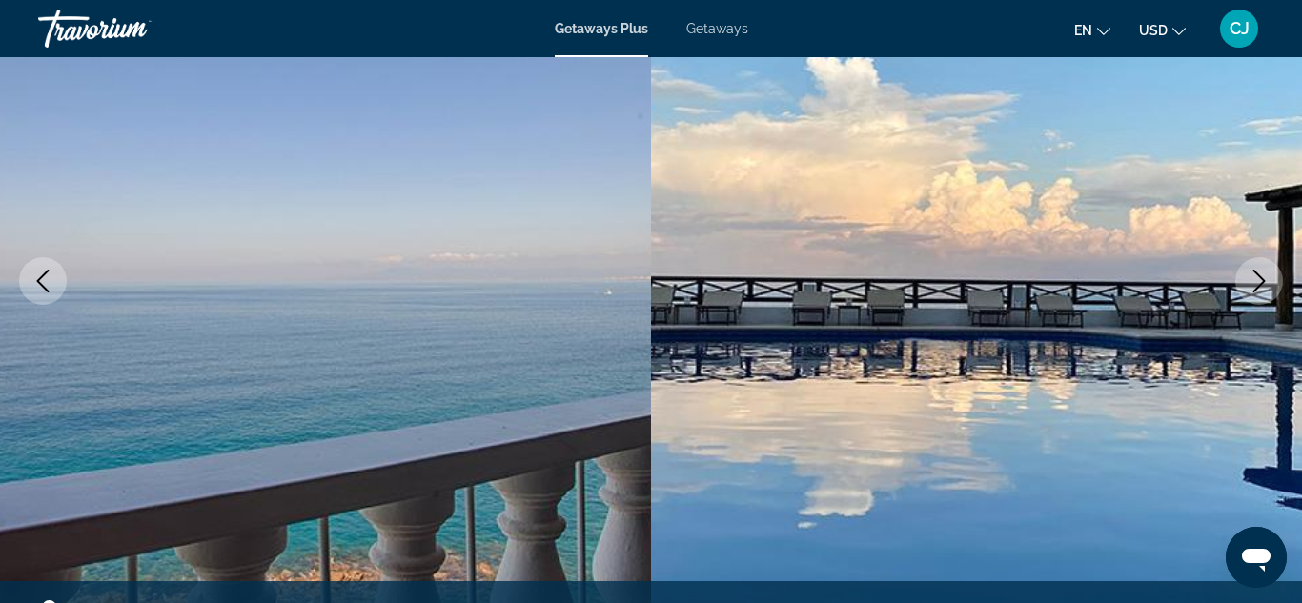
click at [1259, 284] on icon "Next image" at bounding box center [1259, 281] width 23 height 23
